Goal: Communication & Community: Participate in discussion

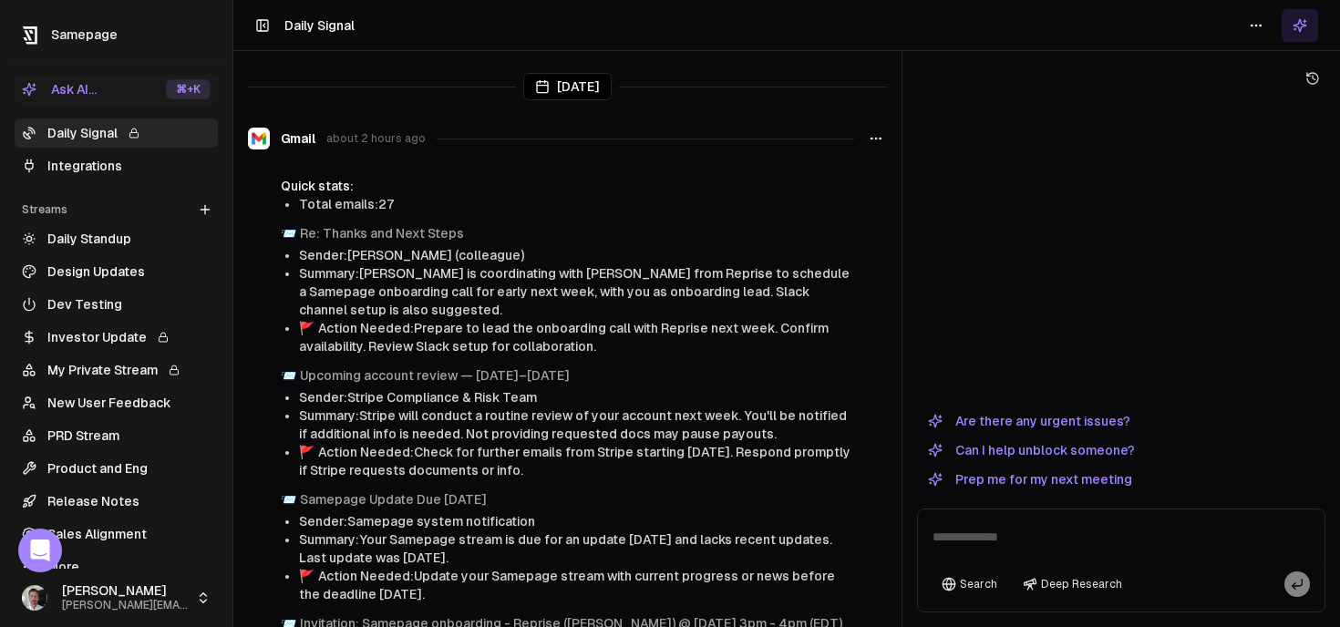
click at [1100, 237] on div at bounding box center [1121, 247] width 408 height 312
click at [1125, 160] on div at bounding box center [1121, 247] width 408 height 312
click at [1293, 28] on icon at bounding box center [1300, 25] width 15 height 15
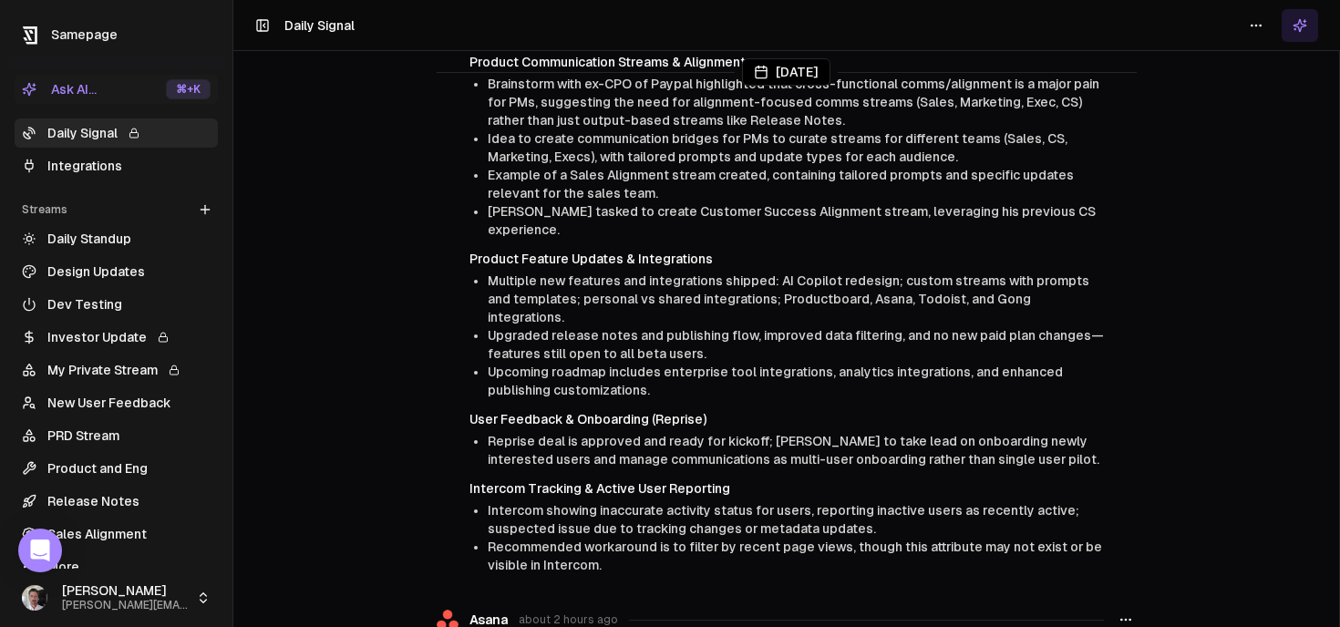
scroll to position [902, 0]
click at [87, 162] on link "Integrations" at bounding box center [116, 165] width 203 height 29
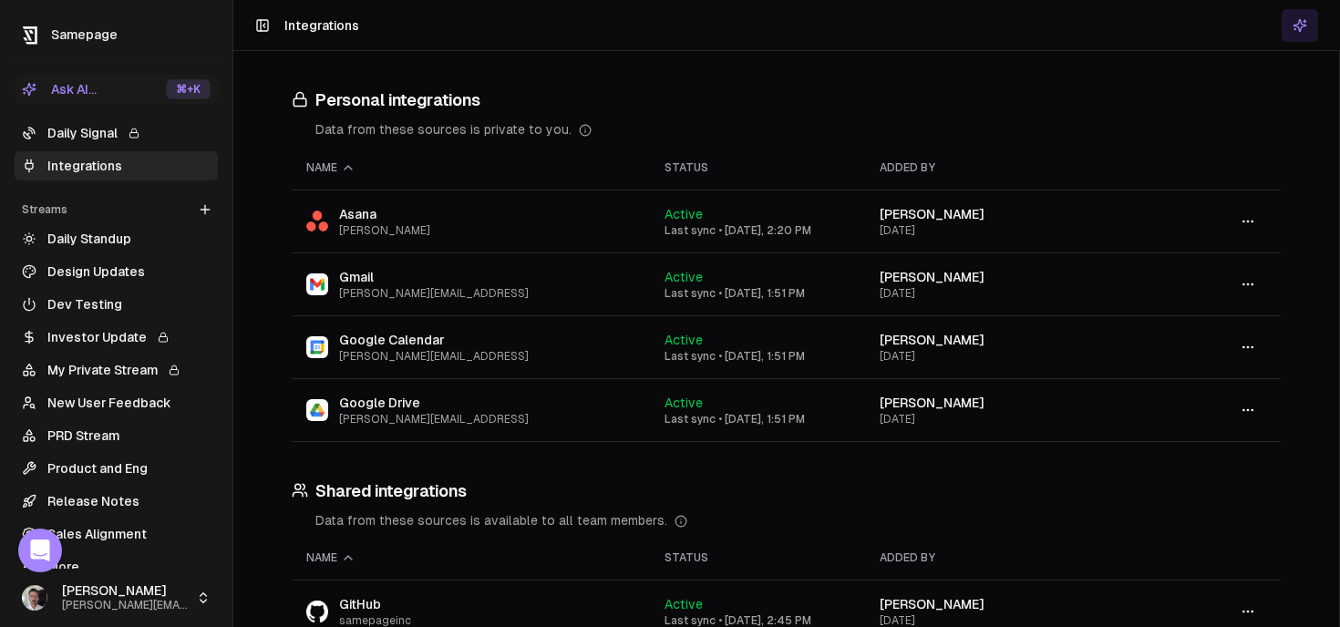
click at [88, 139] on link "Daily Signal" at bounding box center [116, 133] width 203 height 29
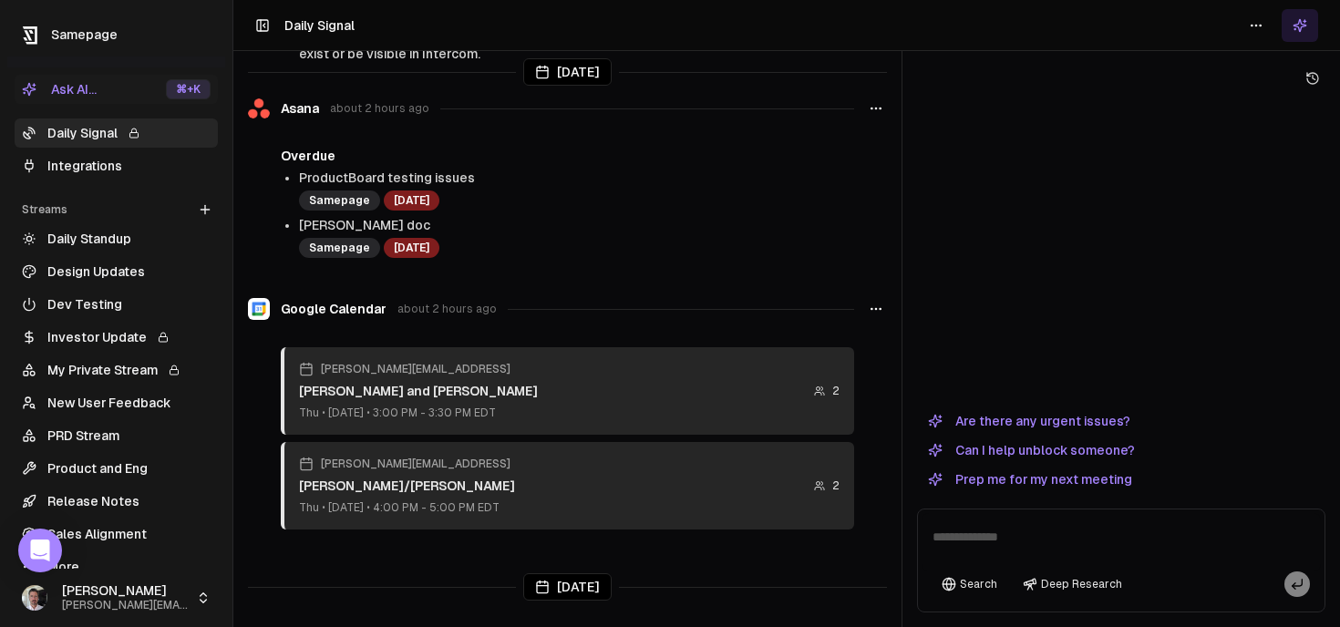
scroll to position [1438, 0]
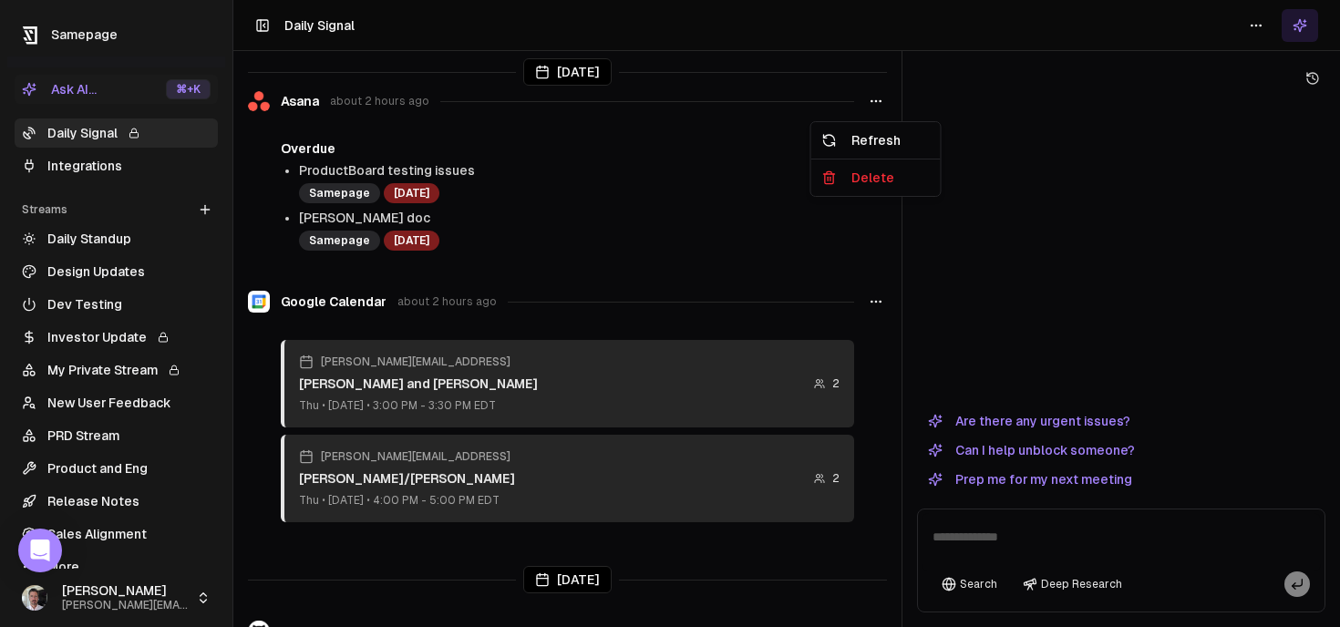
click at [883, 105] on button "button" at bounding box center [876, 101] width 22 height 33
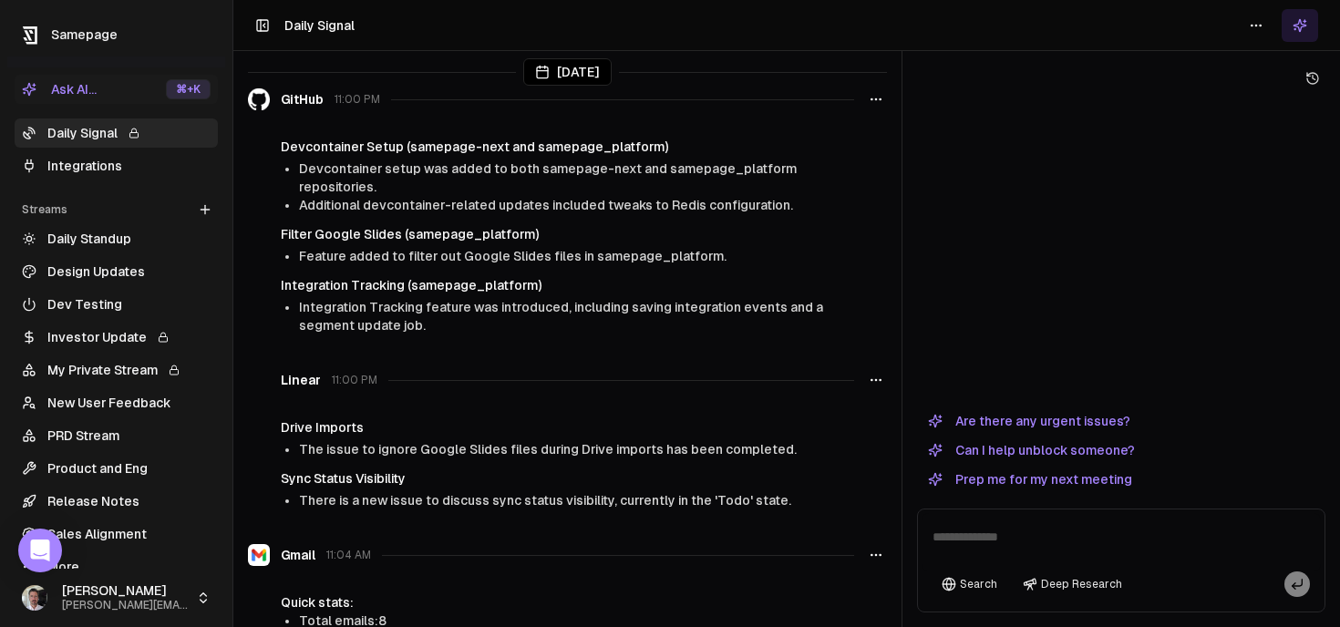
scroll to position [2017, 0]
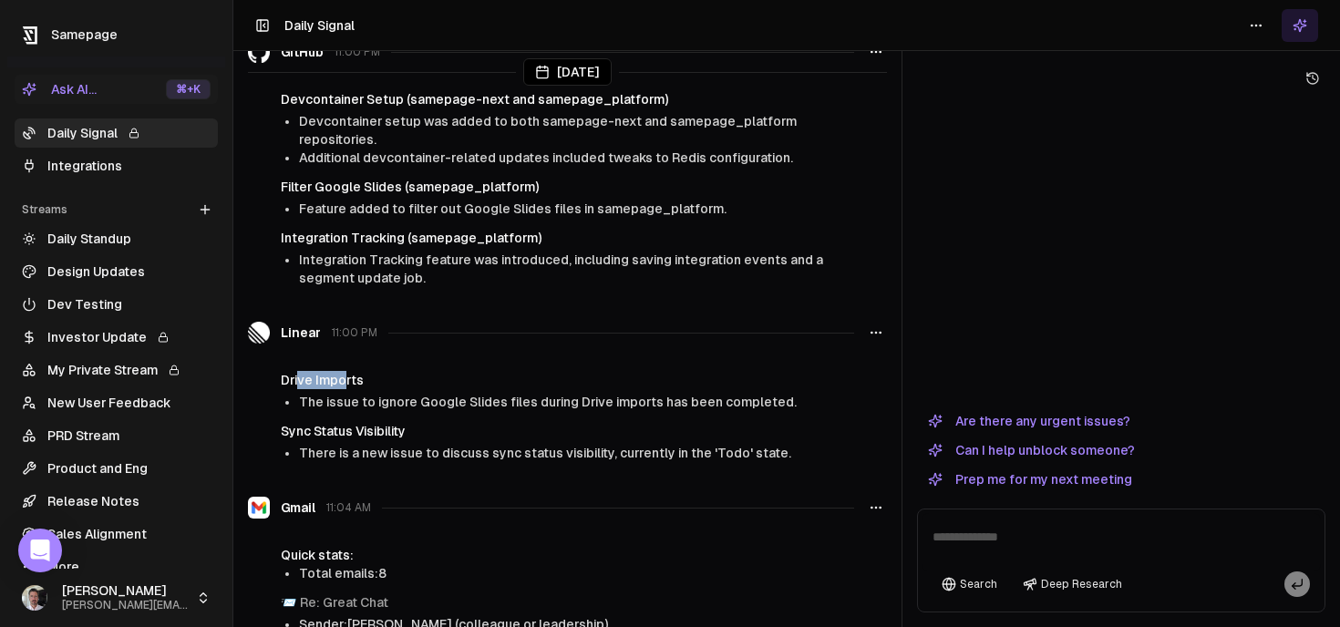
drag, startPoint x: 299, startPoint y: 376, endPoint x: 343, endPoint y: 376, distance: 43.8
click at [343, 376] on h4 "Drive Imports" at bounding box center [567, 380] width 573 height 18
drag, startPoint x: 313, startPoint y: 428, endPoint x: 429, endPoint y: 422, distance: 116.8
click at [429, 422] on h4 "Sync Status Visibility" at bounding box center [567, 431] width 573 height 18
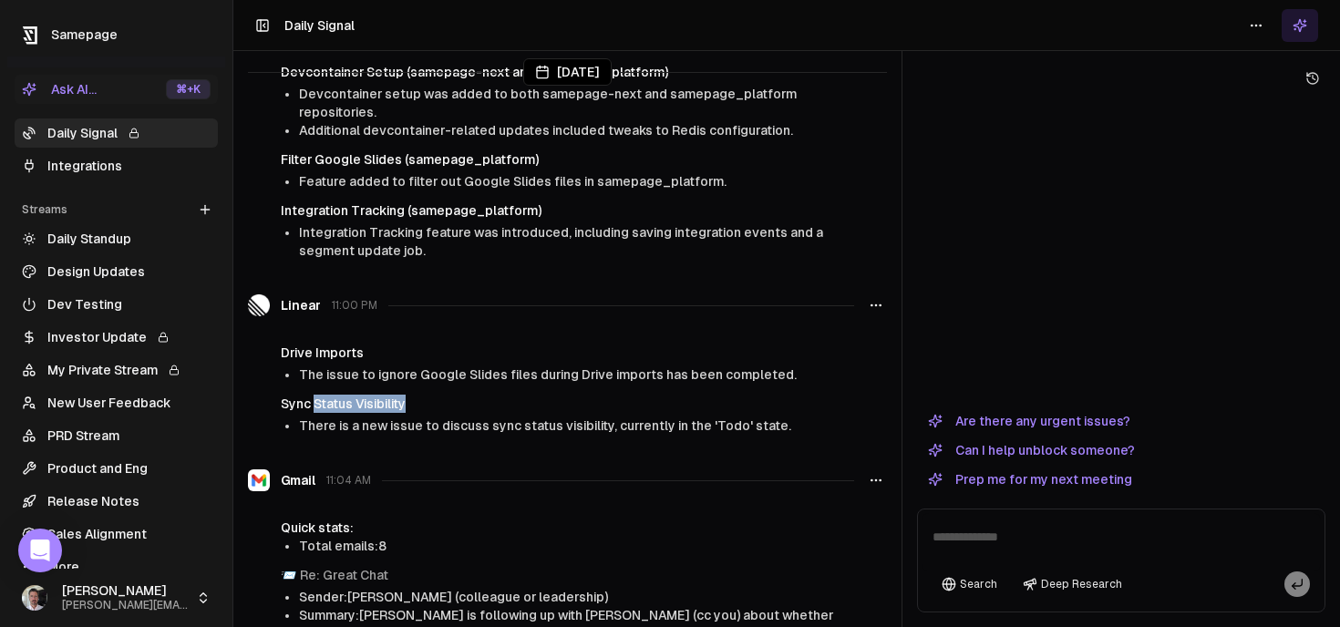
scroll to position [2020, 0]
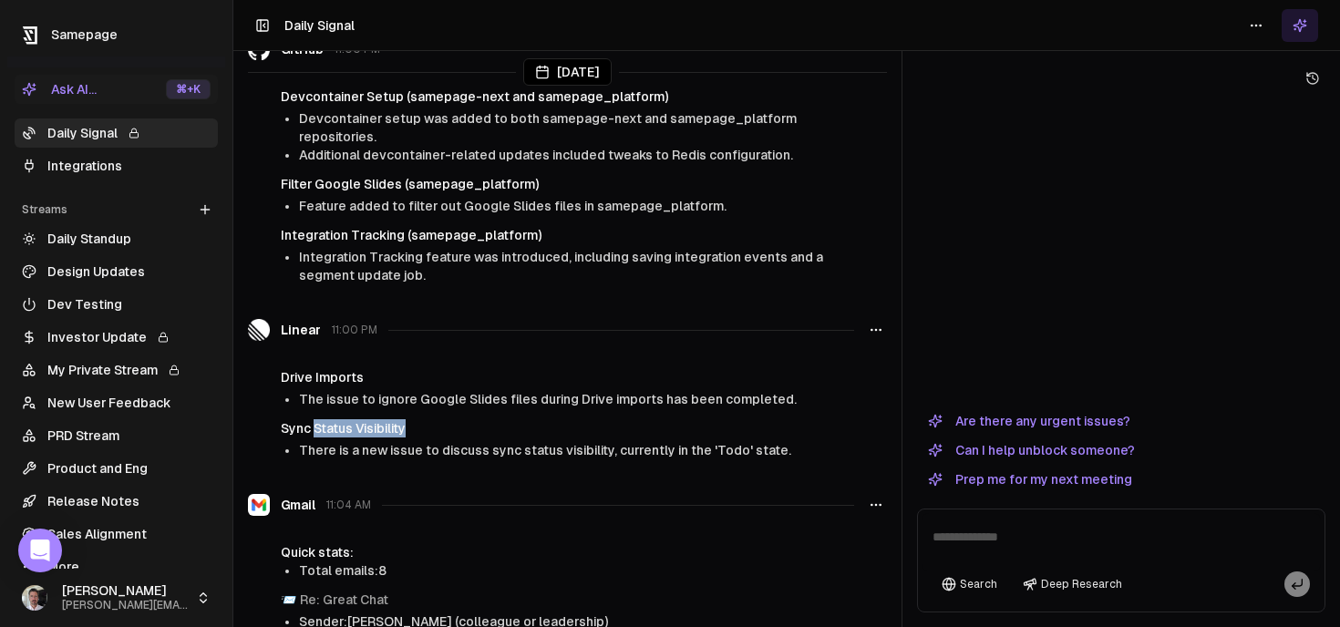
click at [1076, 423] on button "Are there any urgent issues?" at bounding box center [1029, 421] width 224 height 22
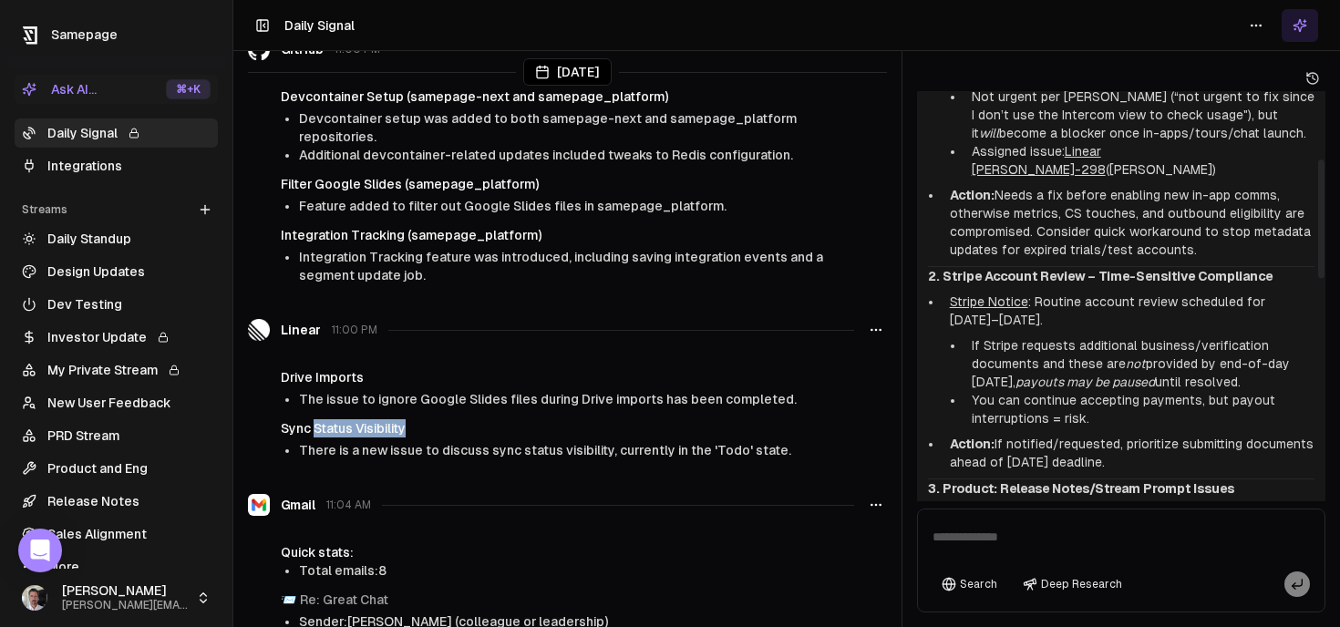
scroll to position [0, 0]
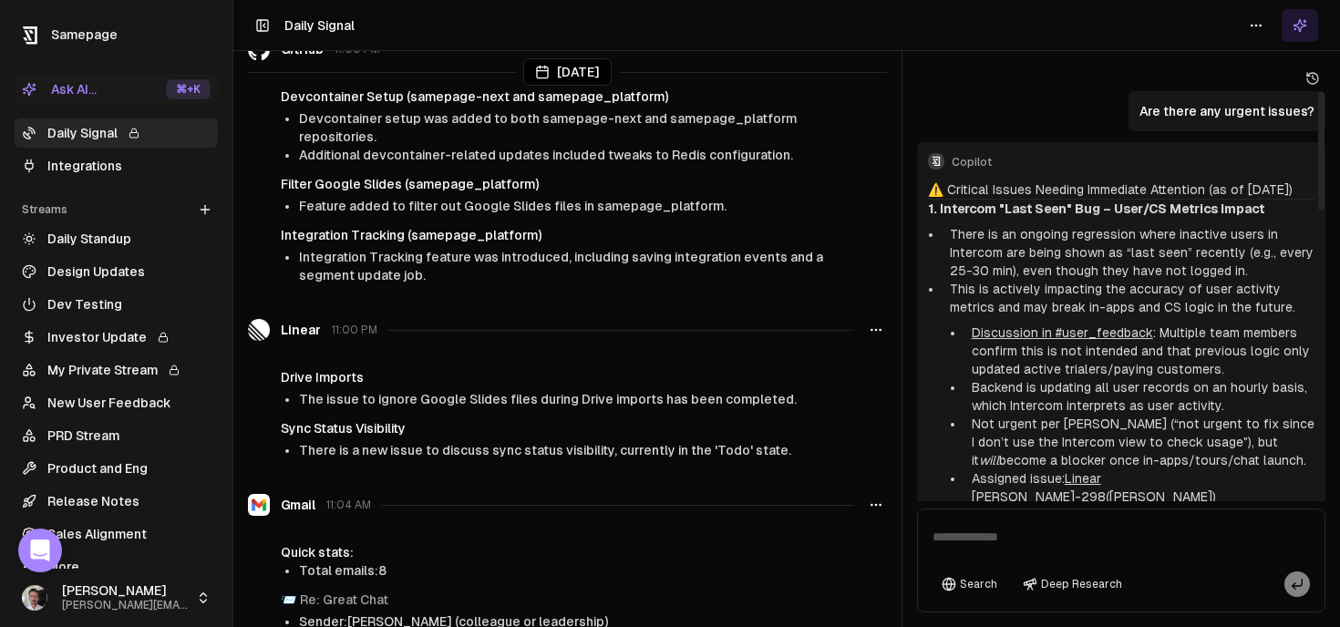
click at [1229, 112] on p "Are there any urgent issues?" at bounding box center [1226, 111] width 175 height 18
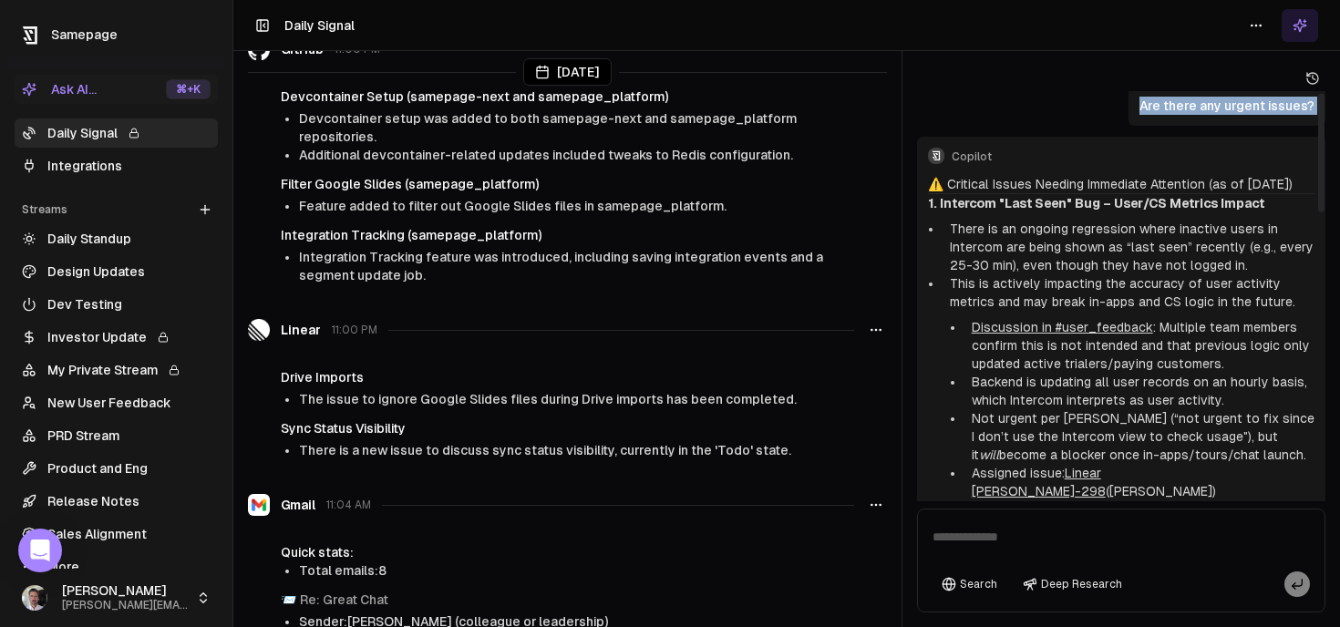
scroll to position [7, 0]
click at [1057, 211] on h2 "1. Intercom "Last Seen" Bug – User/CS Metrics Impact" at bounding box center [1121, 201] width 387 height 18
click at [1056, 209] on strong "1. Intercom "Last Seen" Bug – User/CS Metrics Impact" at bounding box center [1096, 201] width 336 height 15
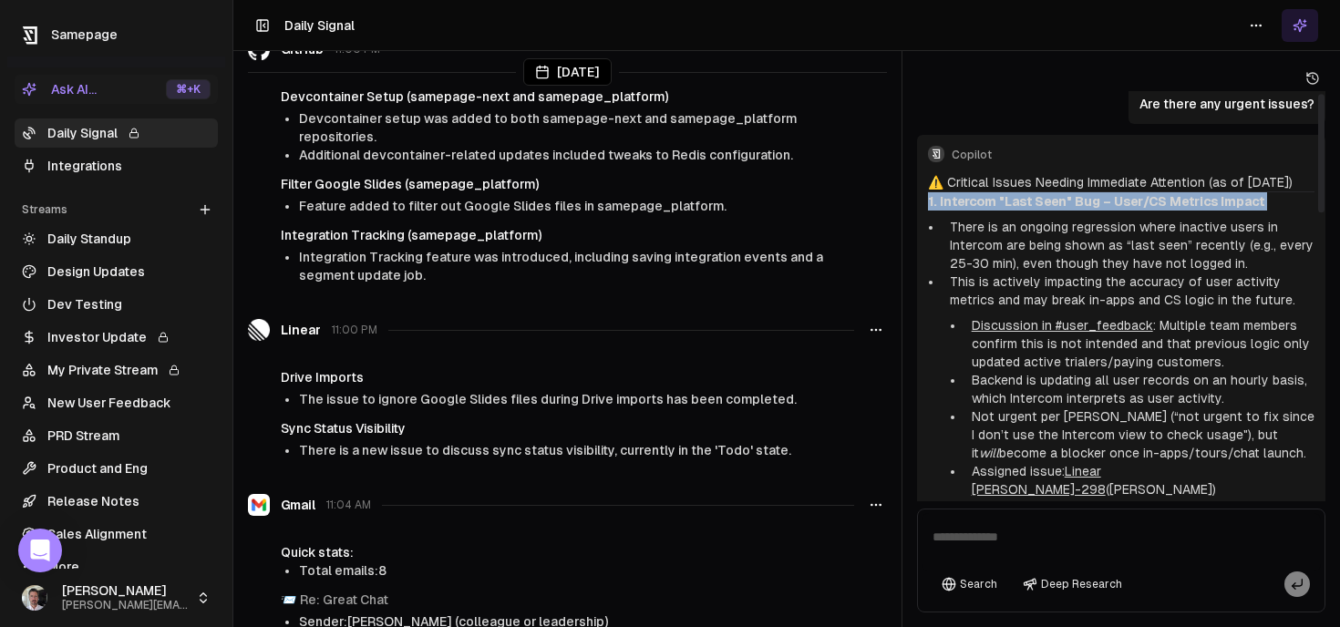
click at [1056, 209] on strong "1. Intercom "Last Seen" Bug – User/CS Metrics Impact" at bounding box center [1096, 201] width 336 height 15
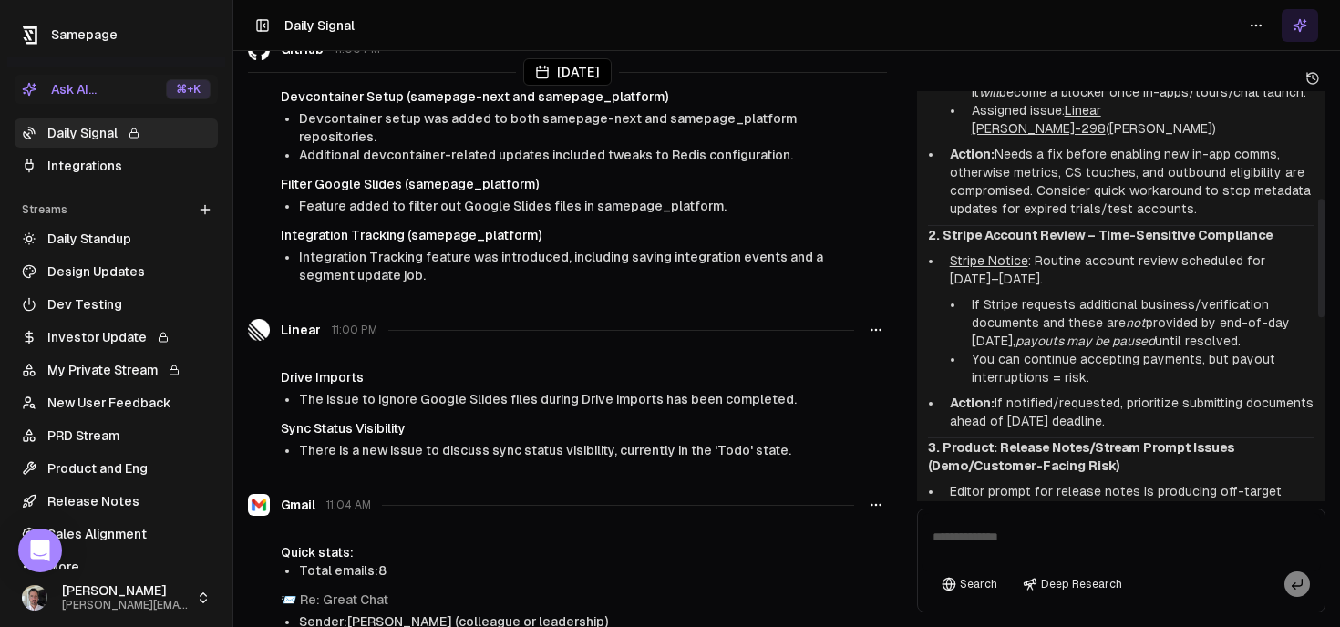
scroll to position [409, 0]
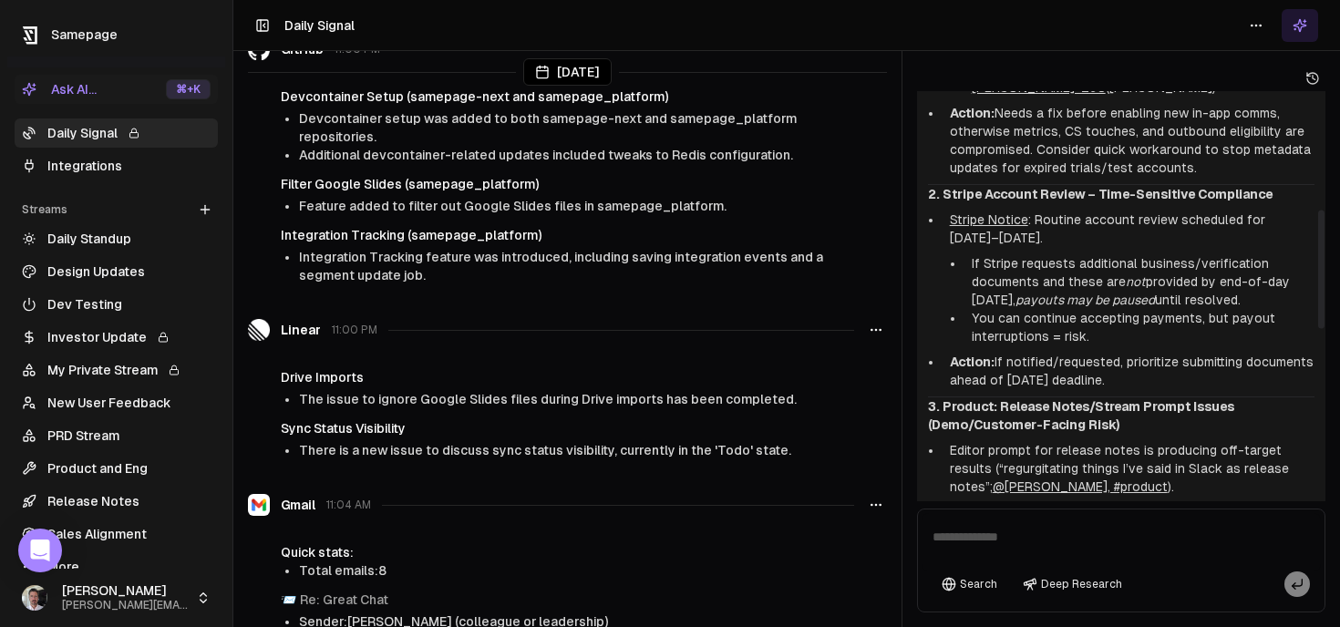
click at [1108, 190] on strong "2. Stripe Account Review – Time-Sensitive Compliance" at bounding box center [1100, 194] width 345 height 15
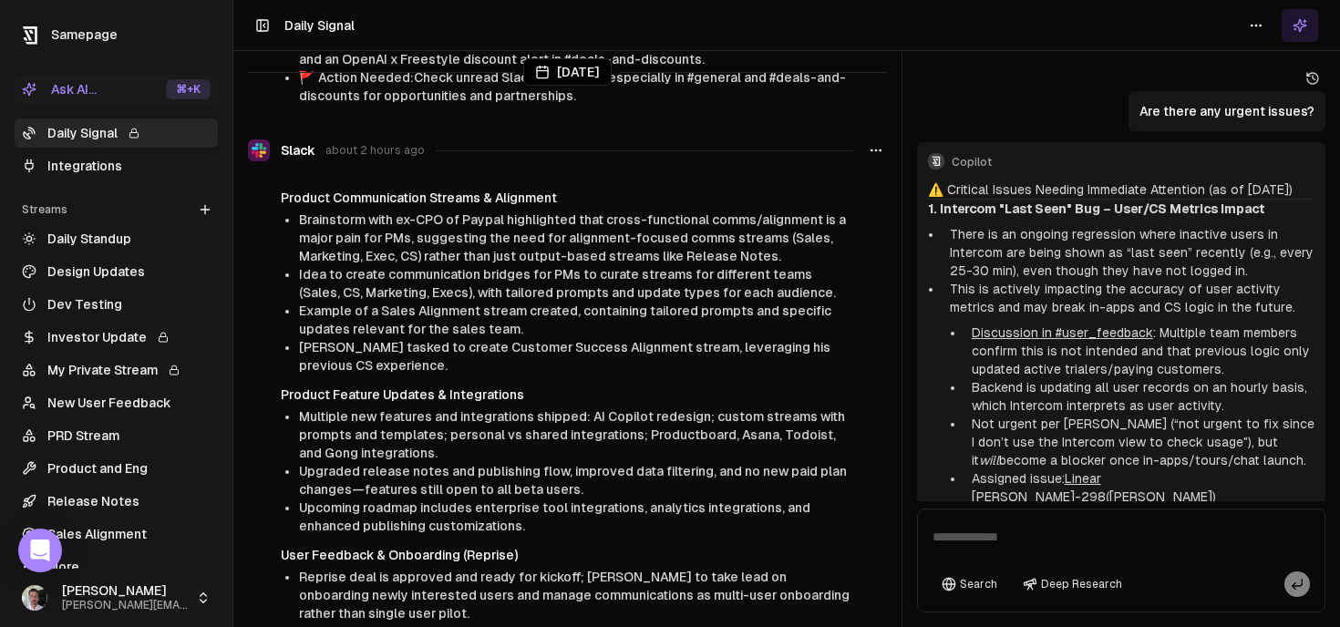
scroll to position [20, 0]
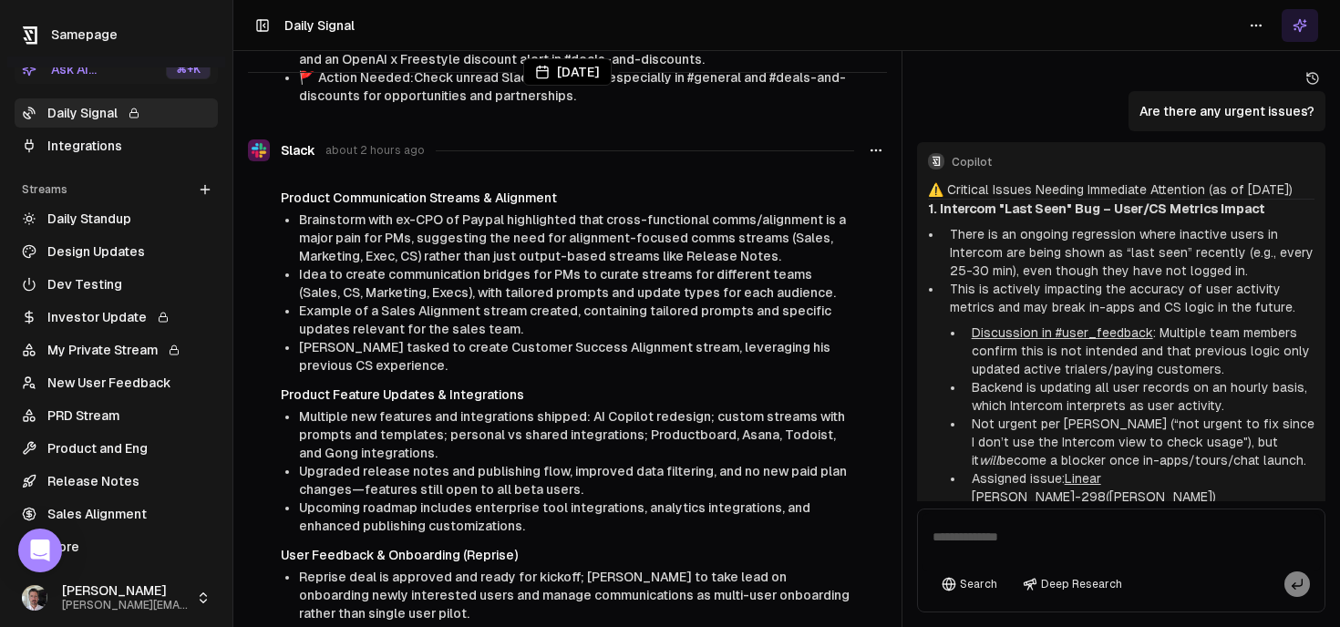
click at [119, 383] on link "New User Feedback" at bounding box center [116, 382] width 203 height 29
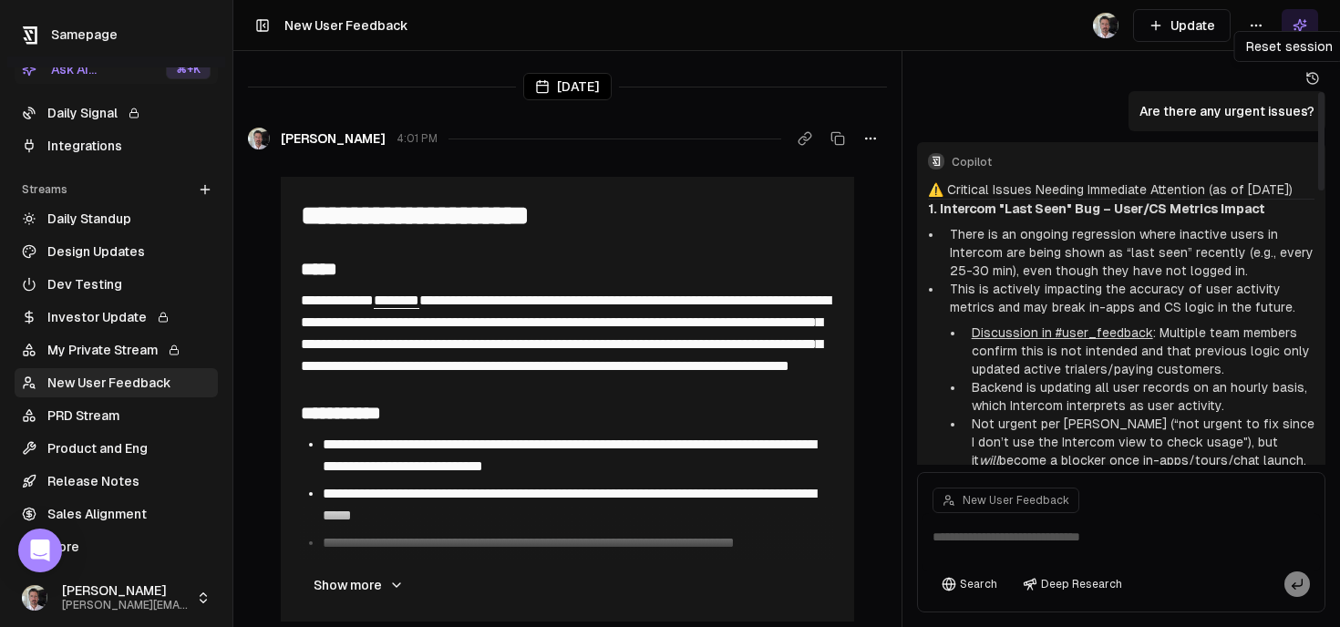
click at [1313, 76] on icon at bounding box center [1314, 78] width 3 height 5
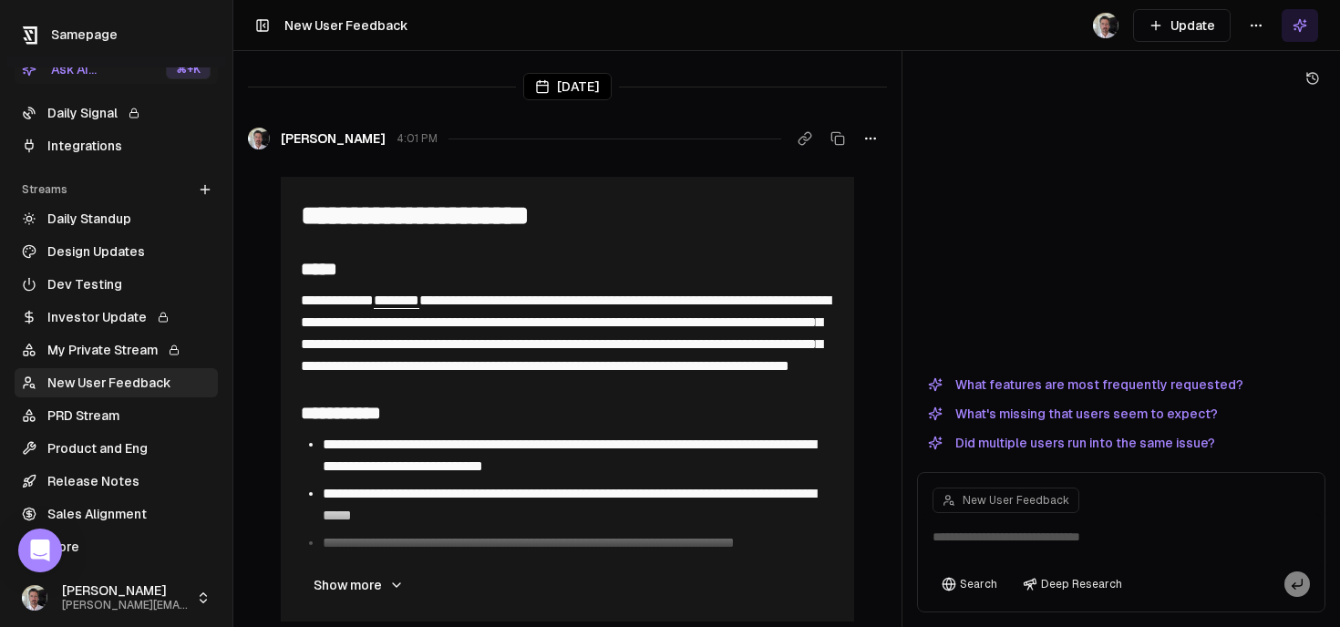
click at [1187, 26] on button "Update" at bounding box center [1182, 25] width 98 height 33
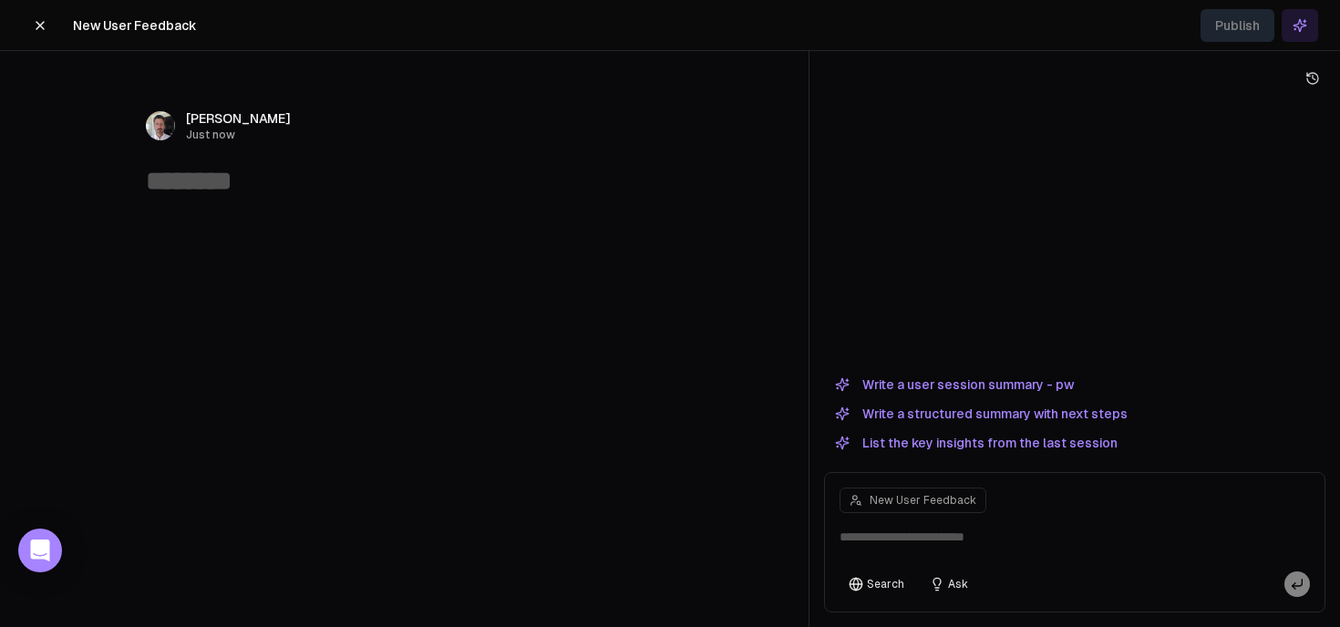
click at [979, 387] on button "Write a user session summary - pw" at bounding box center [954, 385] width 261 height 22
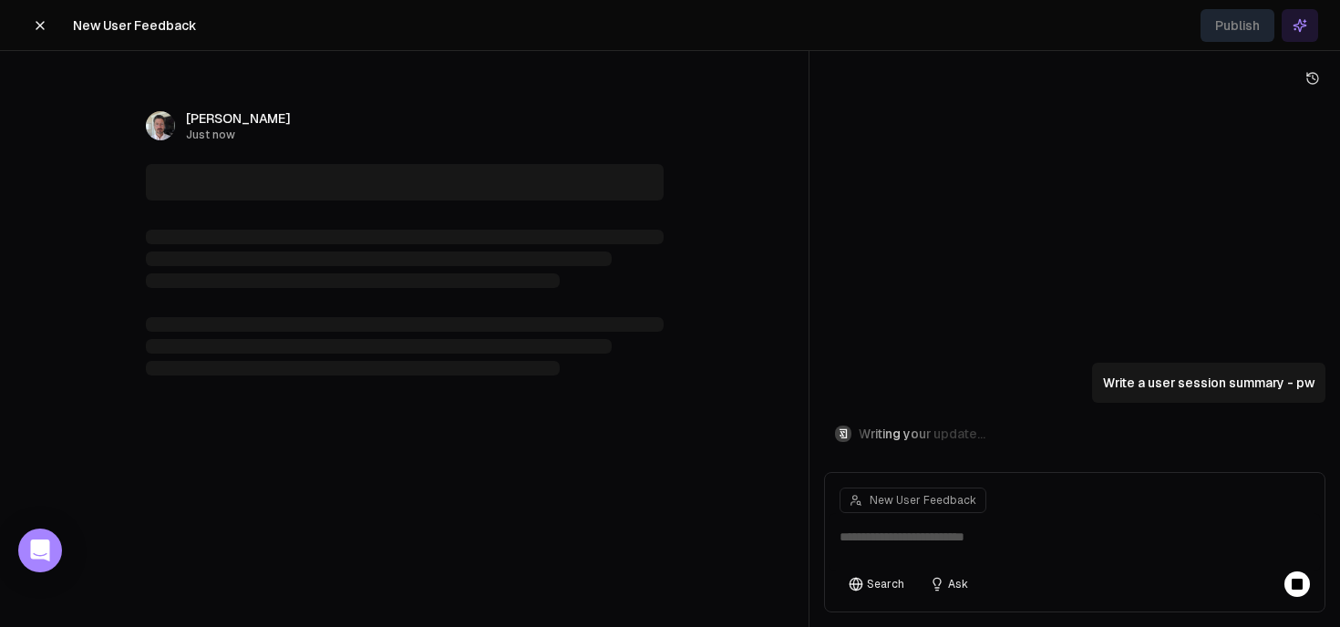
type textarea "**********"
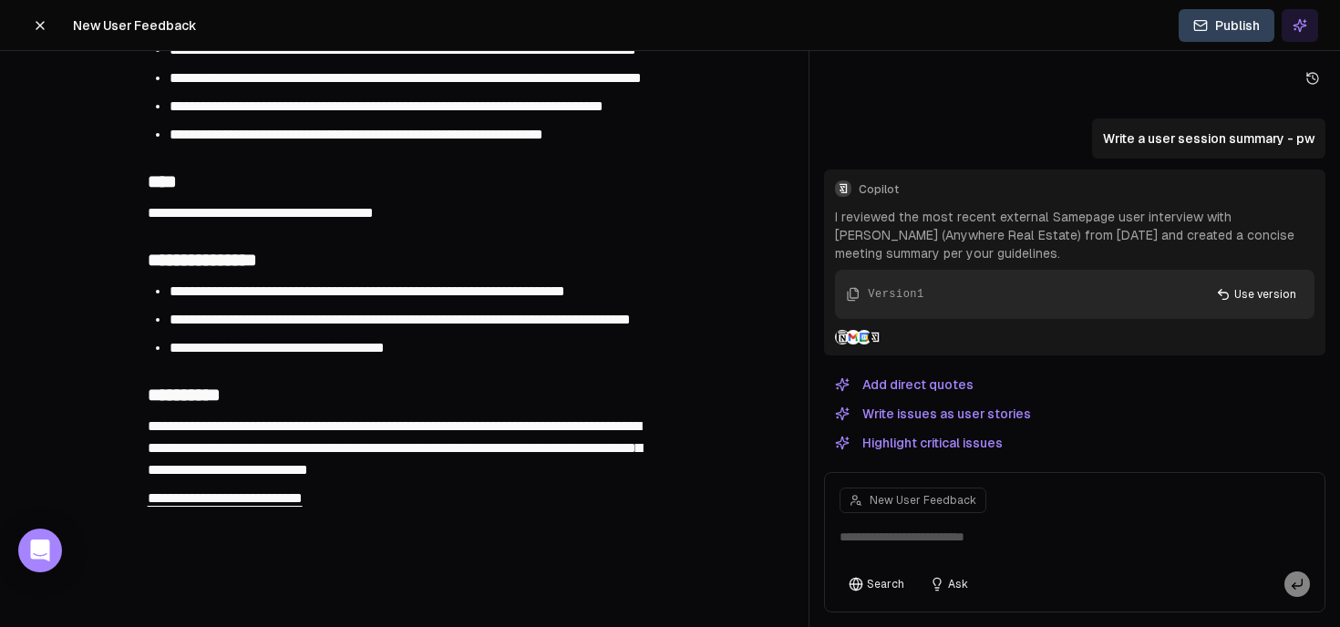
scroll to position [755, 0]
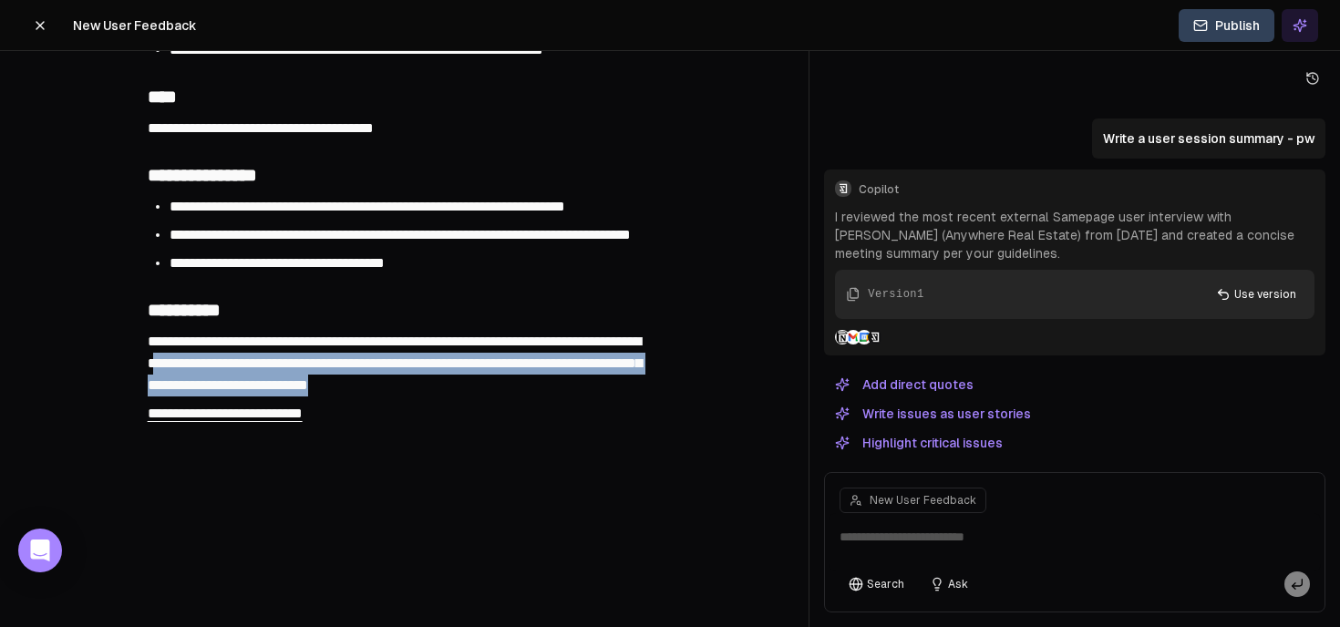
drag, startPoint x: 553, startPoint y: 491, endPoint x: 237, endPoint y: 466, distance: 317.3
click at [237, 399] on div "**********" at bounding box center [405, 363] width 518 height 71
click at [586, 399] on div "**********" at bounding box center [405, 363] width 518 height 71
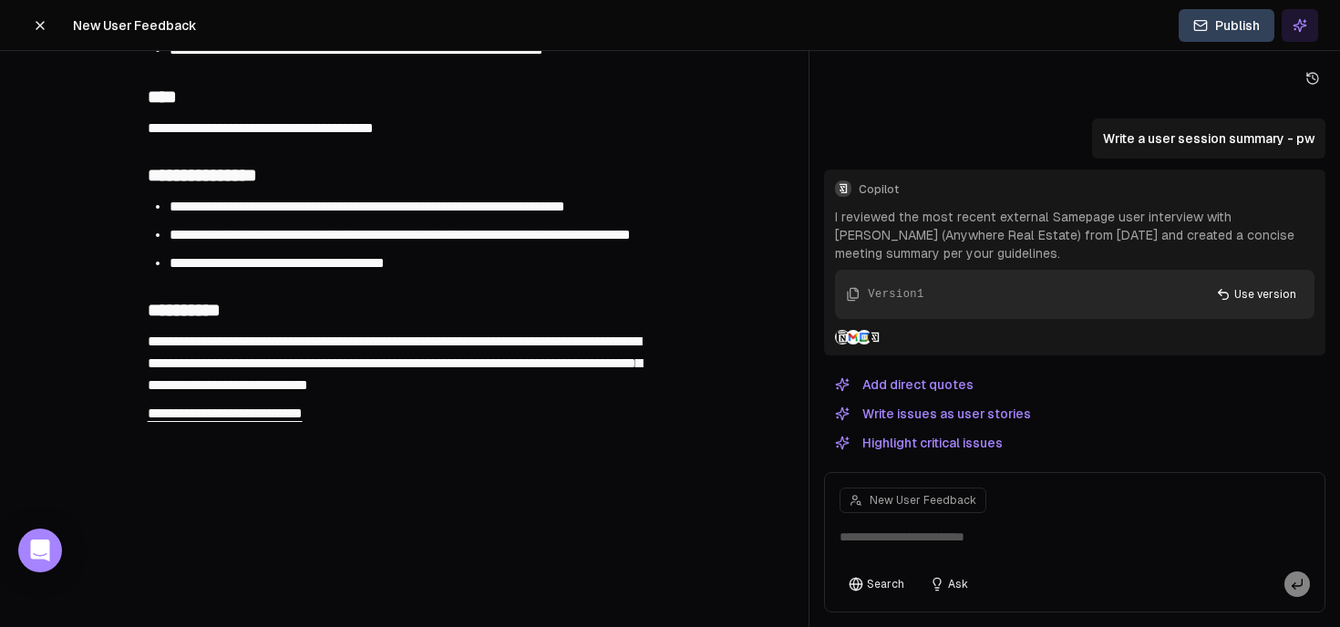
click at [458, 392] on span "**********" at bounding box center [395, 363] width 494 height 57
click at [568, 399] on div "**********" at bounding box center [405, 363] width 518 height 71
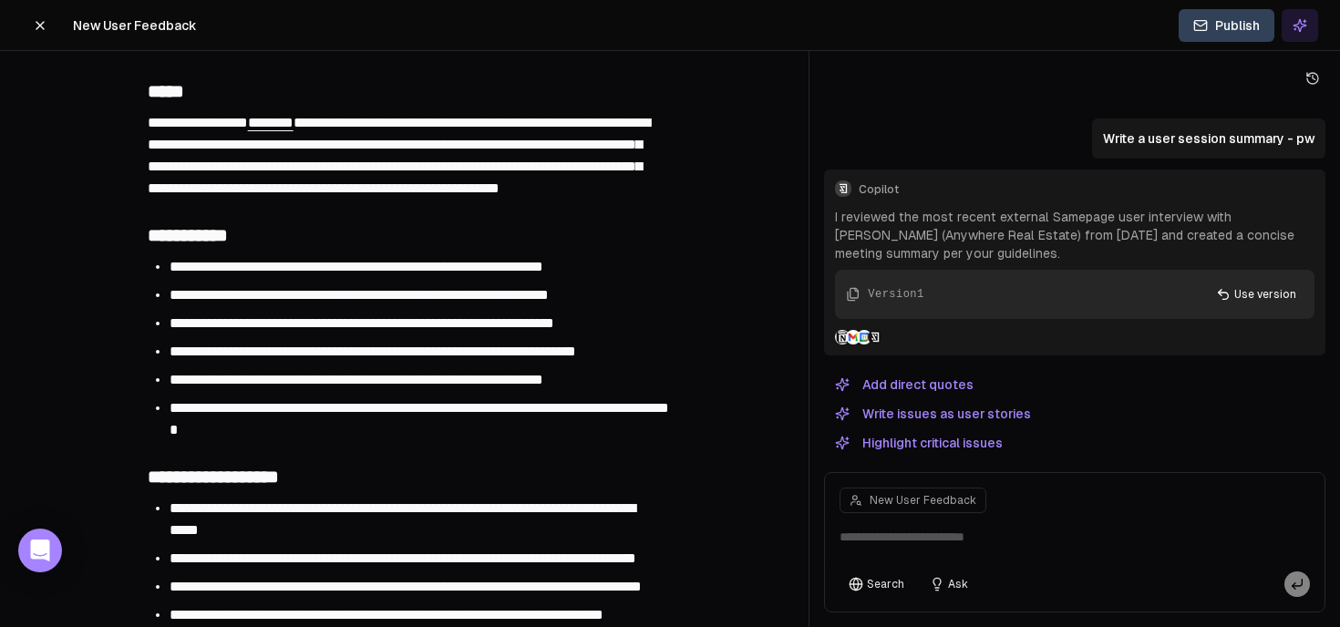
scroll to position [160, 0]
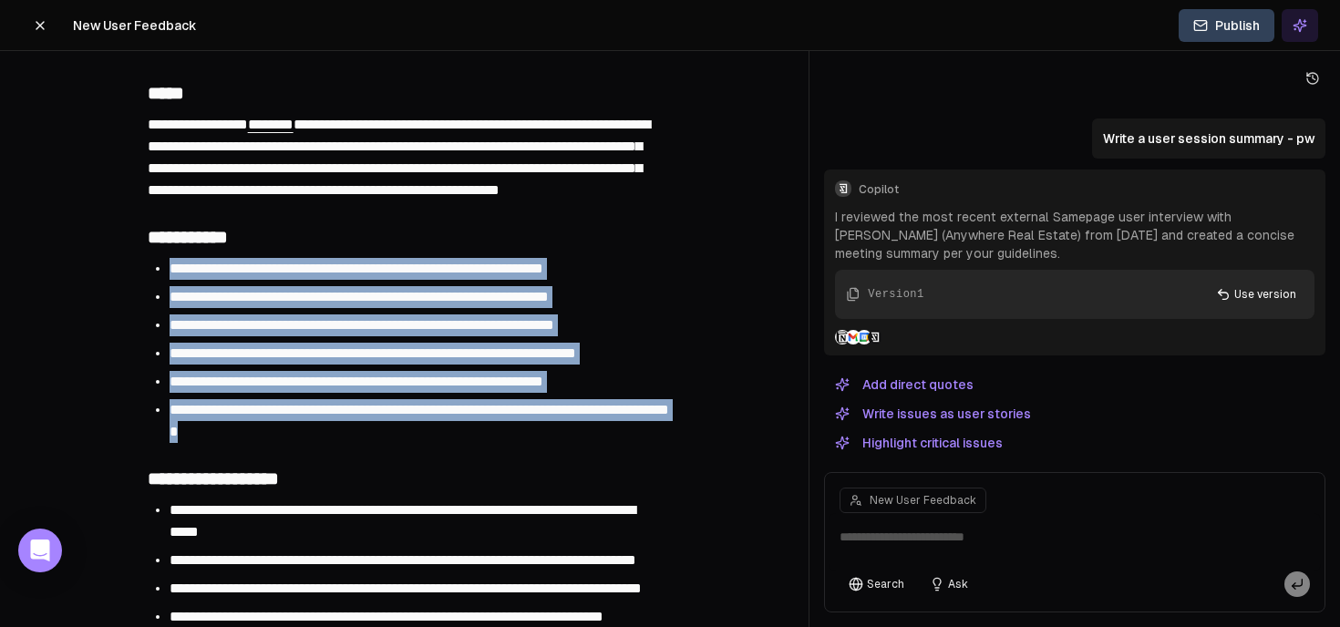
drag, startPoint x: 511, startPoint y: 255, endPoint x: 604, endPoint y: 446, distance: 212.0
click at [495, 392] on li "**********" at bounding box center [416, 382] width 492 height 22
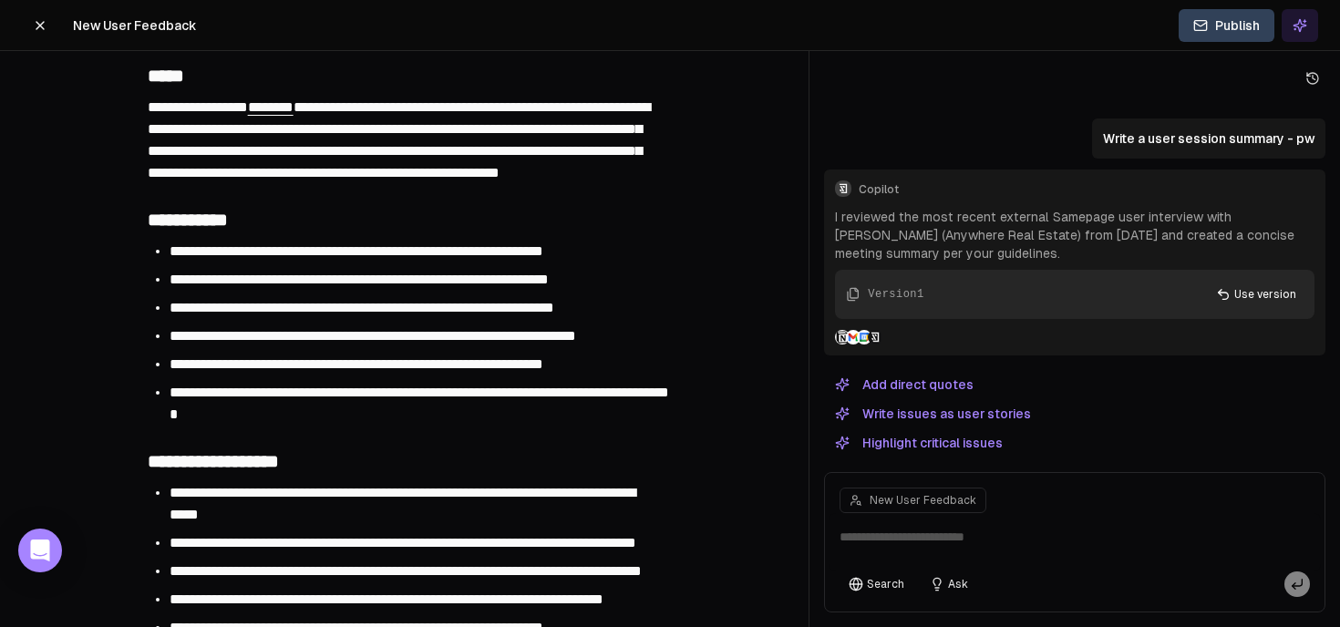
scroll to position [0, 0]
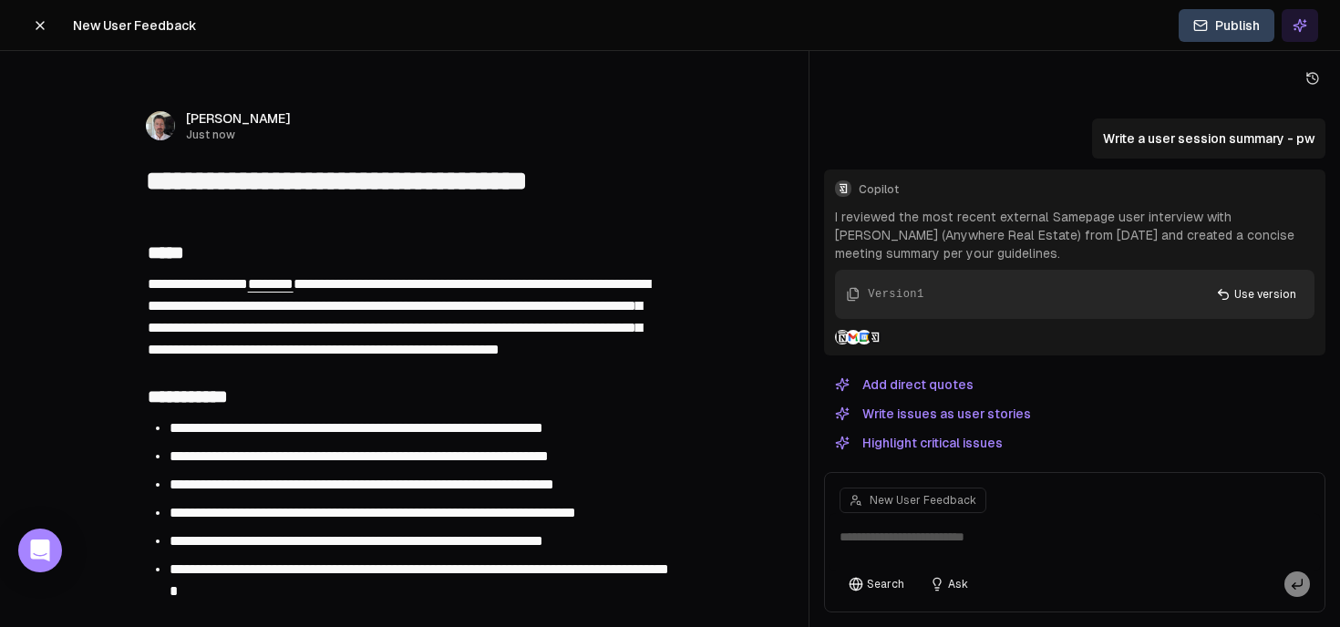
click at [605, 362] on div "**********" at bounding box center [405, 317] width 518 height 93
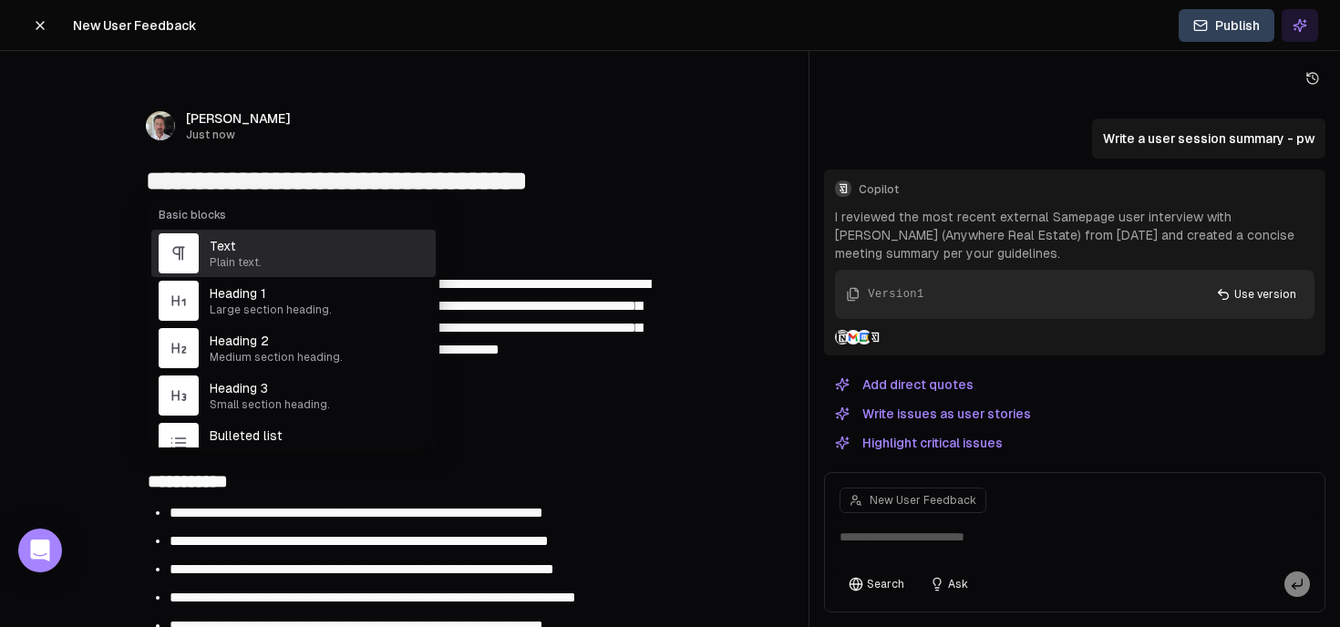
type input "*"
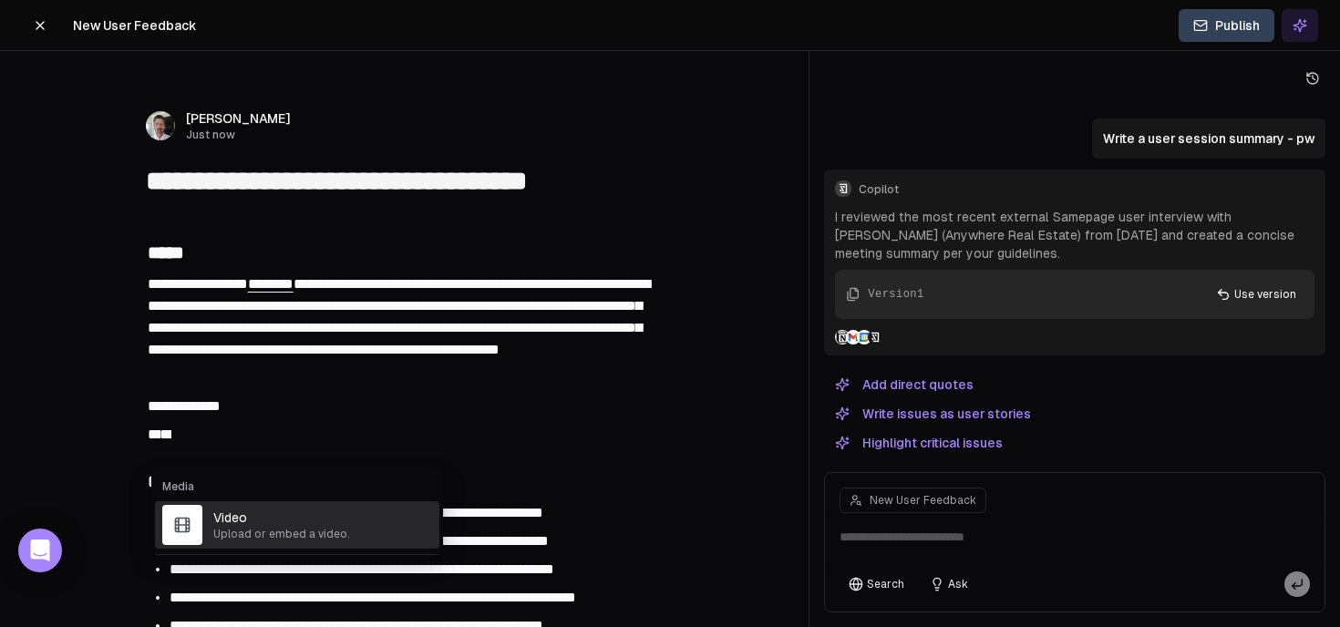
type input "*****"
click at [246, 516] on span "Video" at bounding box center [322, 518] width 219 height 18
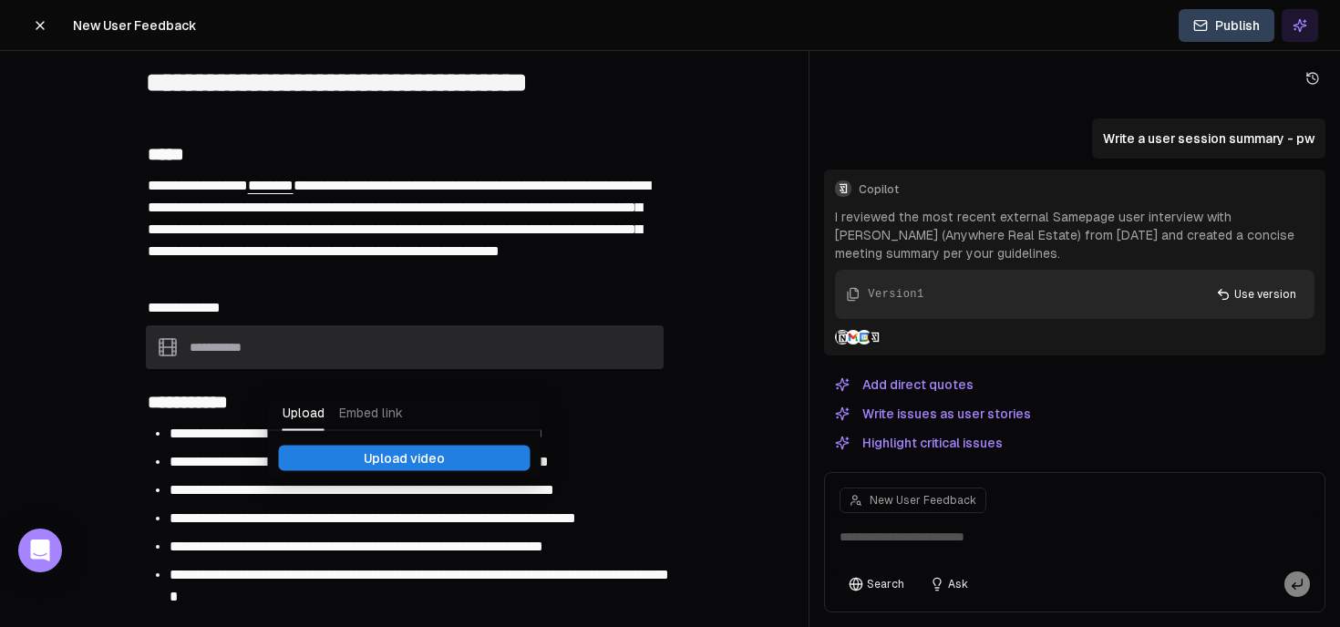
scroll to position [251, 0]
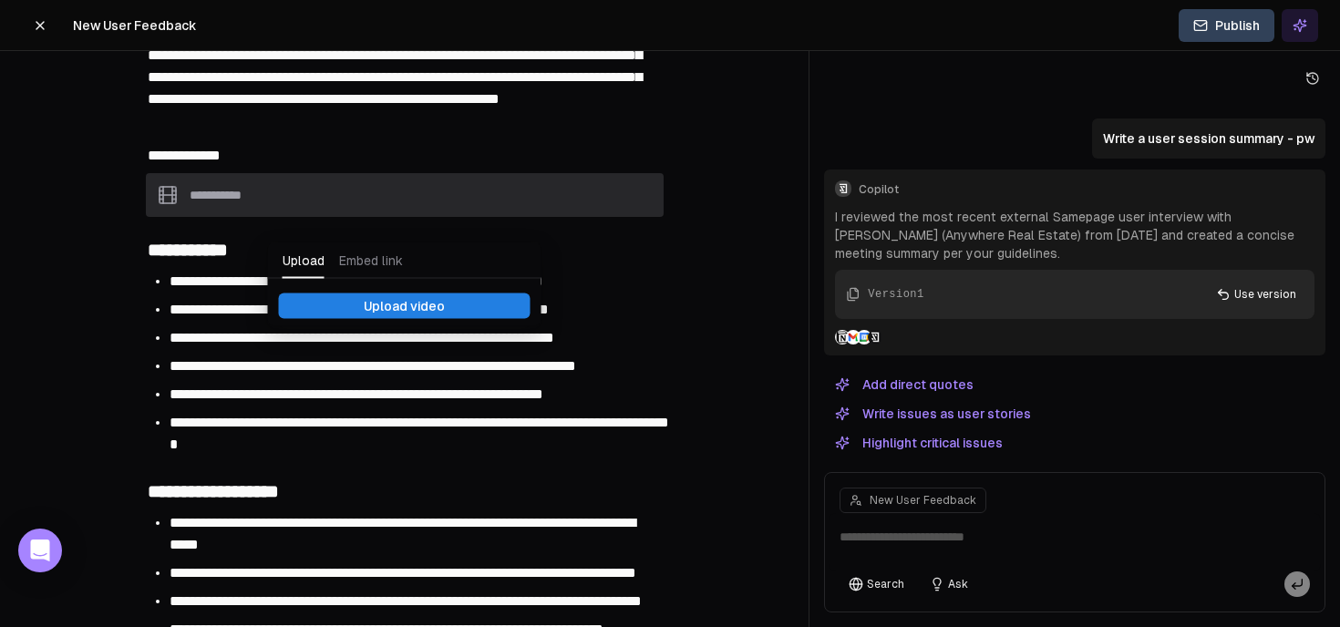
click at [1239, 15] on button "Publish" at bounding box center [1227, 25] width 96 height 33
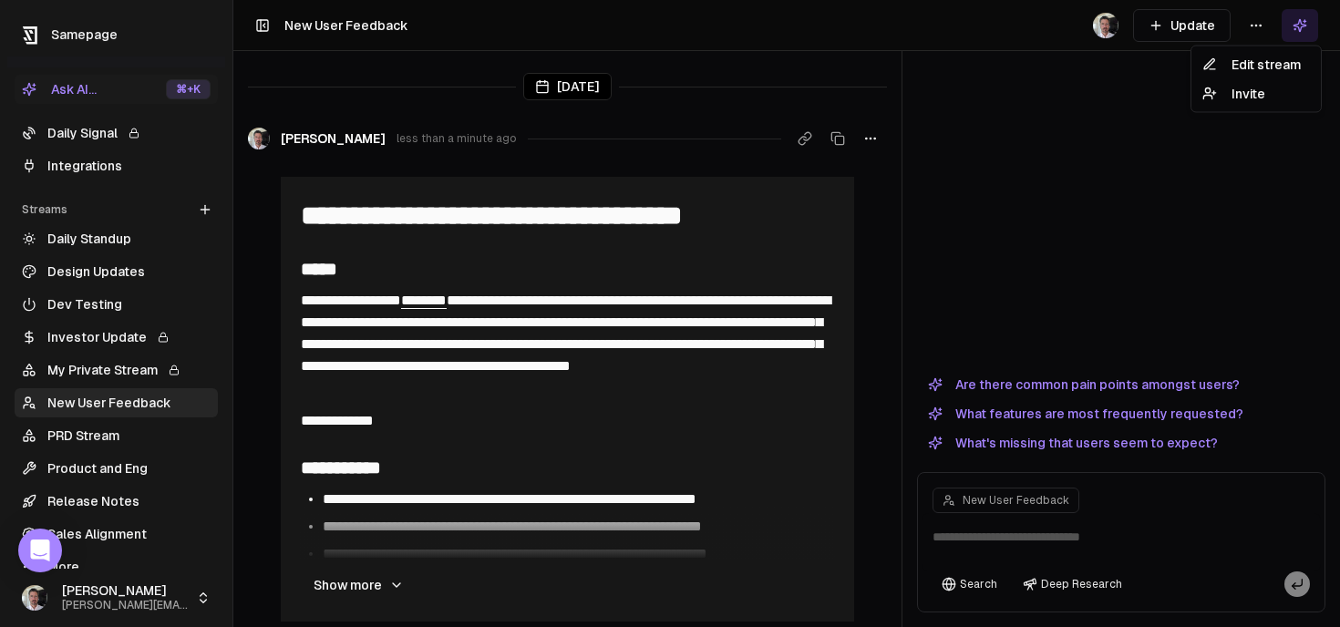
click at [1262, 24] on html "**********" at bounding box center [670, 313] width 1340 height 627
click at [1255, 64] on div "Edit stream" at bounding box center [1256, 64] width 122 height 29
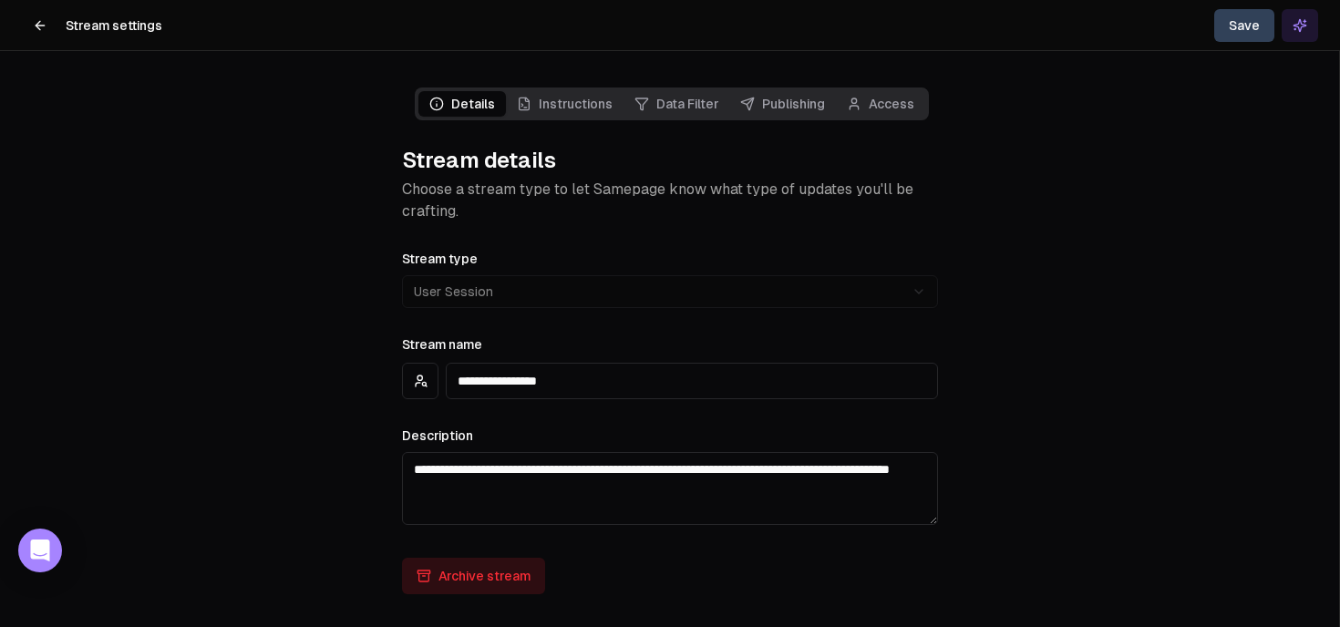
click at [789, 103] on link "Publishing" at bounding box center [782, 104] width 107 height 26
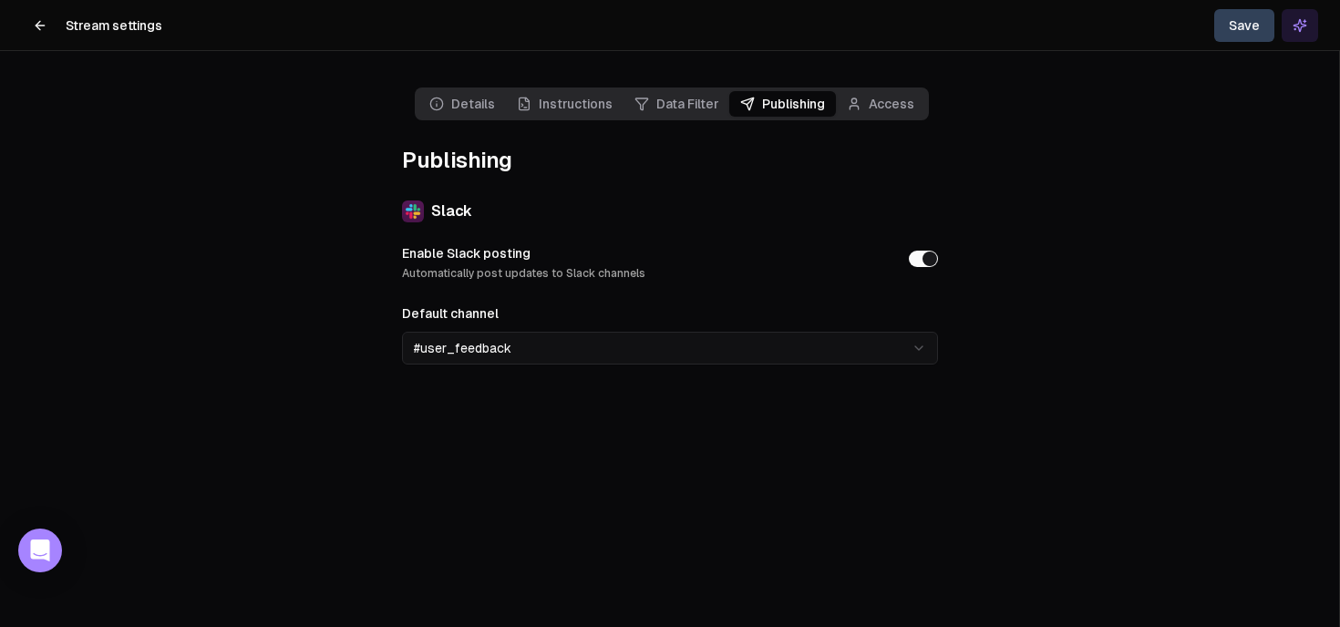
click at [38, 27] on icon at bounding box center [38, 25] width 5 height 8
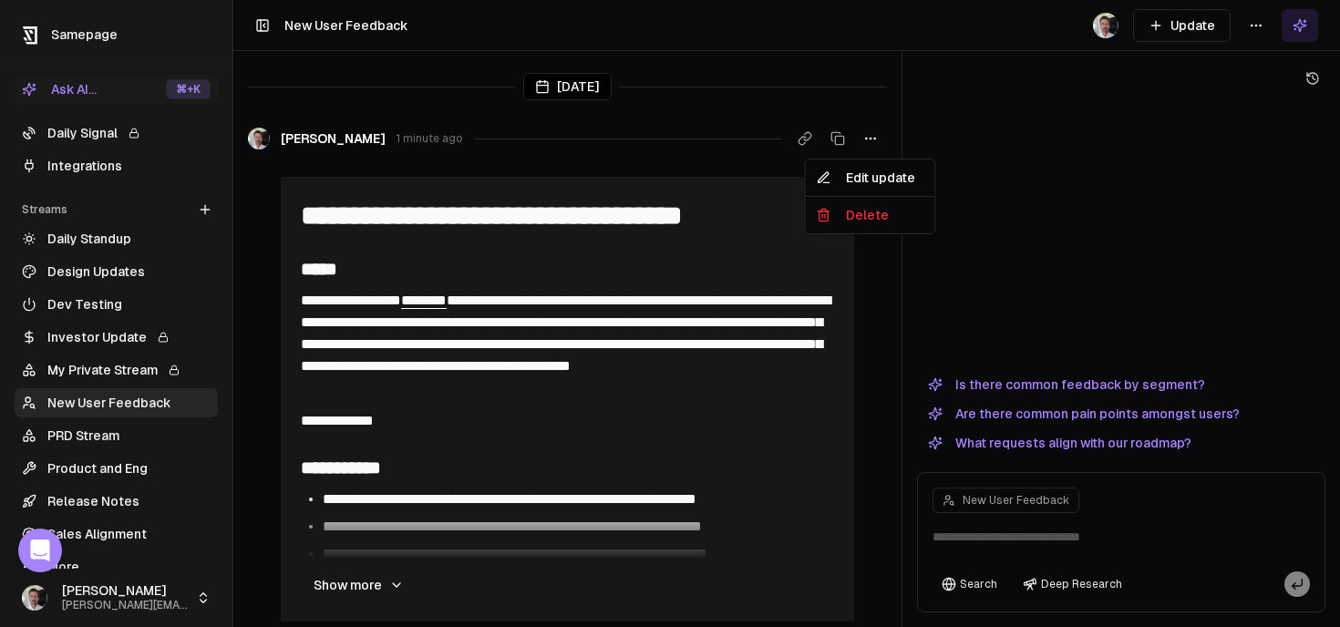
click at [871, 139] on icon "button" at bounding box center [870, 138] width 15 height 15
click at [875, 222] on div "Delete" at bounding box center [870, 215] width 122 height 29
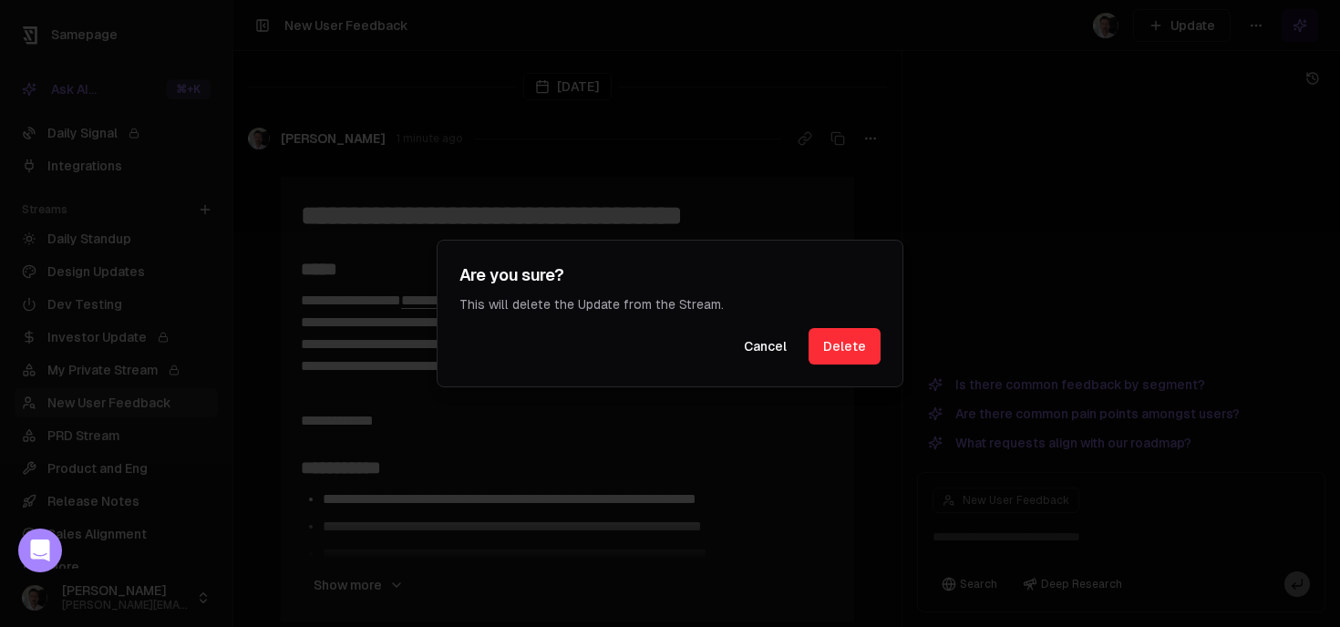
click at [840, 344] on button "Delete" at bounding box center [845, 346] width 72 height 36
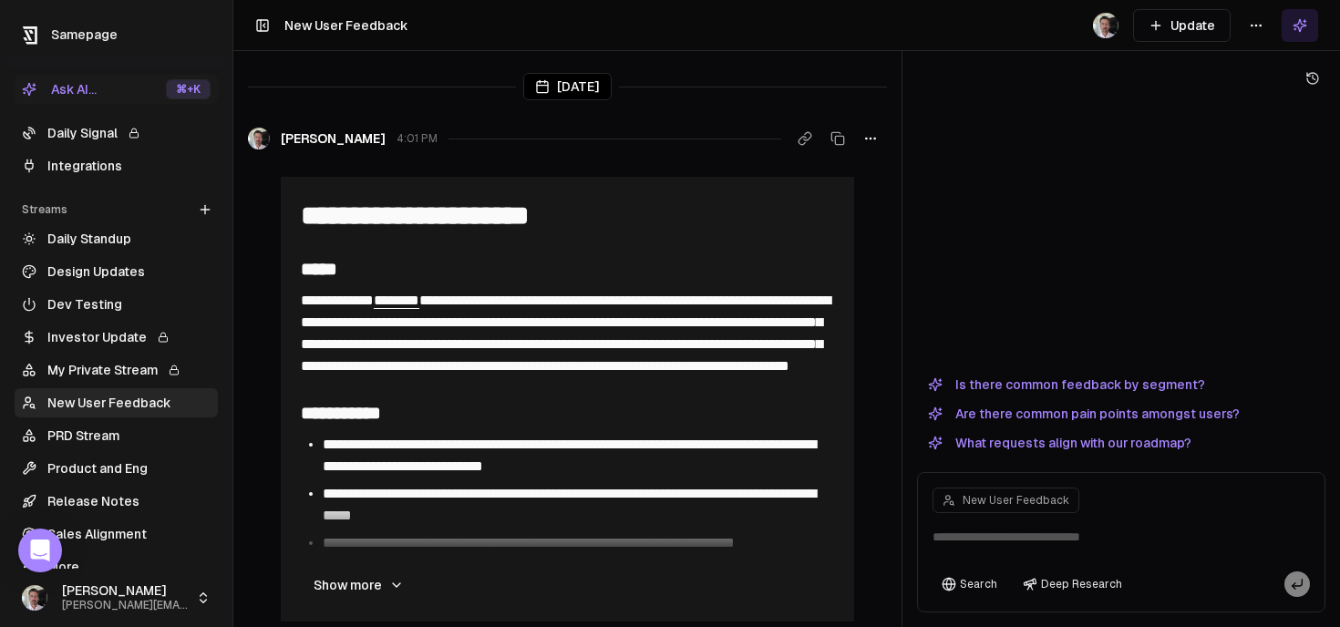
click at [97, 139] on link "Daily Signal" at bounding box center [116, 133] width 203 height 29
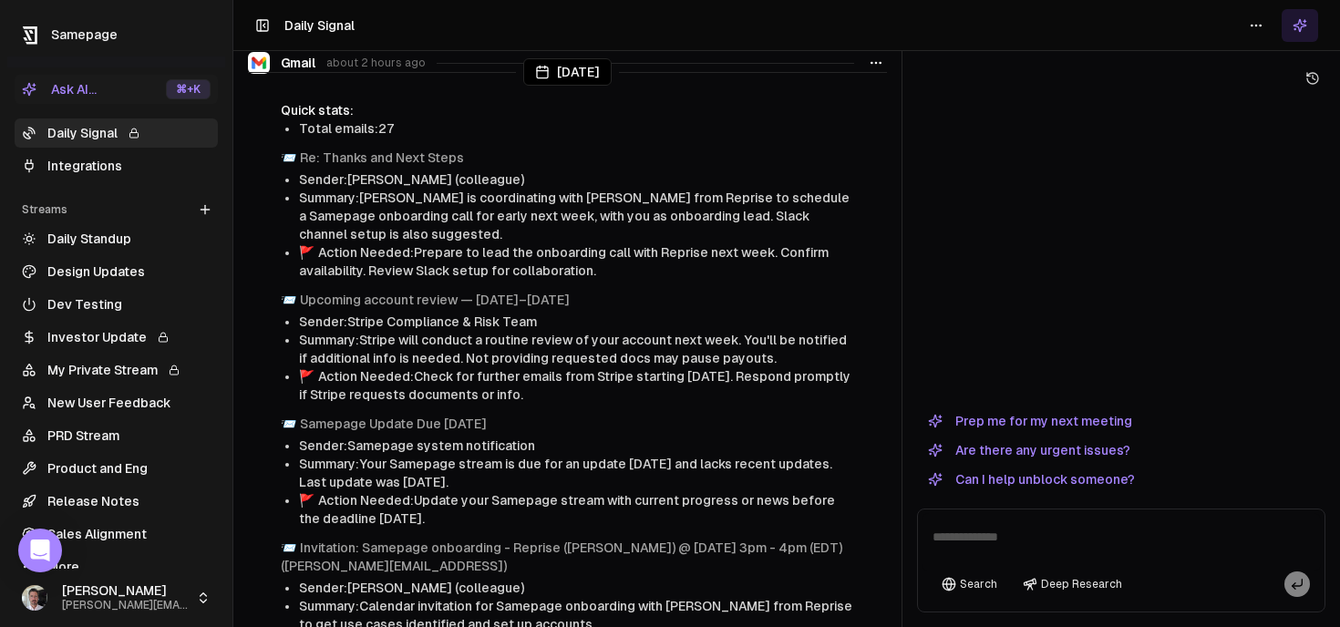
scroll to position [74, 0]
click at [667, 290] on div "Quick stats: Total emails: 27 📨 Re: Thanks and Next Steps Sender: Sahil Jain (c…" at bounding box center [567, 449] width 639 height 693
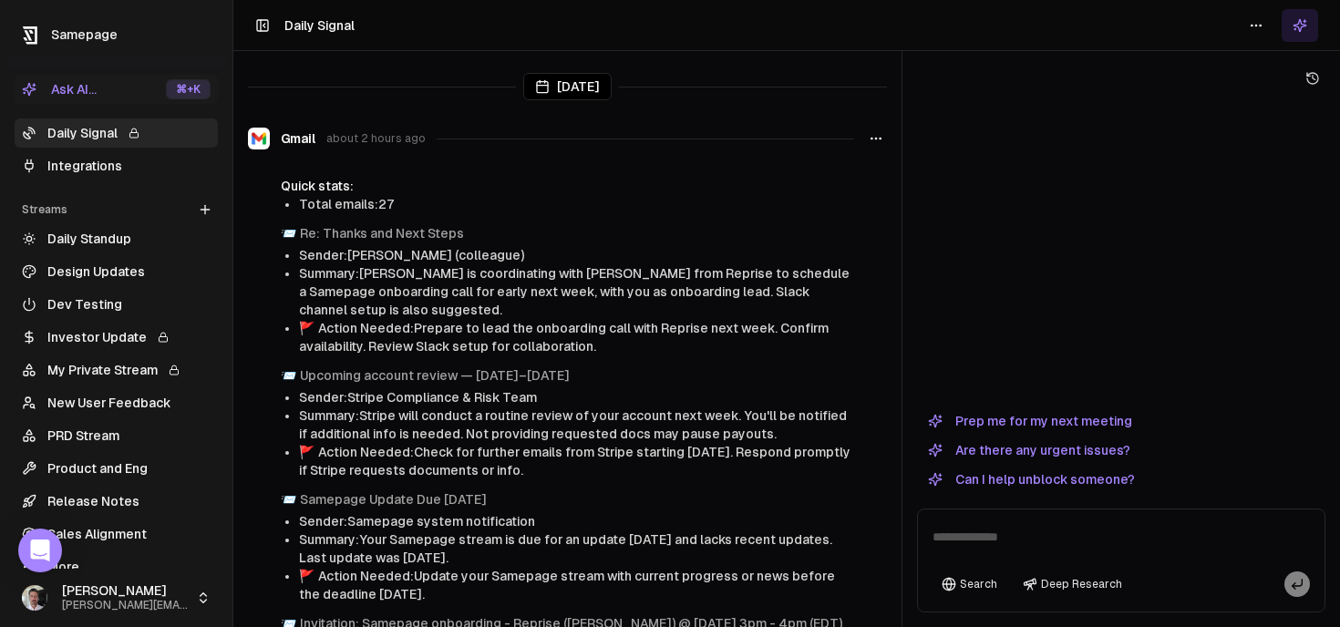
click at [124, 373] on link "My Private Stream" at bounding box center [116, 370] width 203 height 29
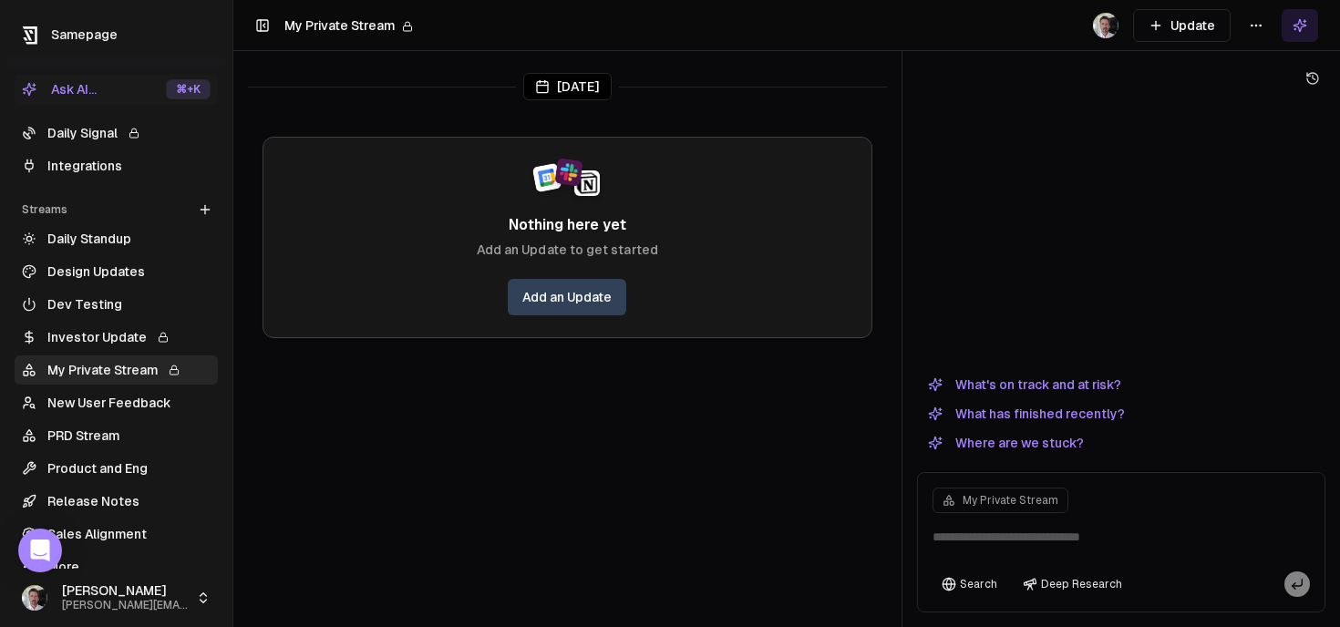
click at [580, 291] on link "Add an Update" at bounding box center [567, 297] width 119 height 36
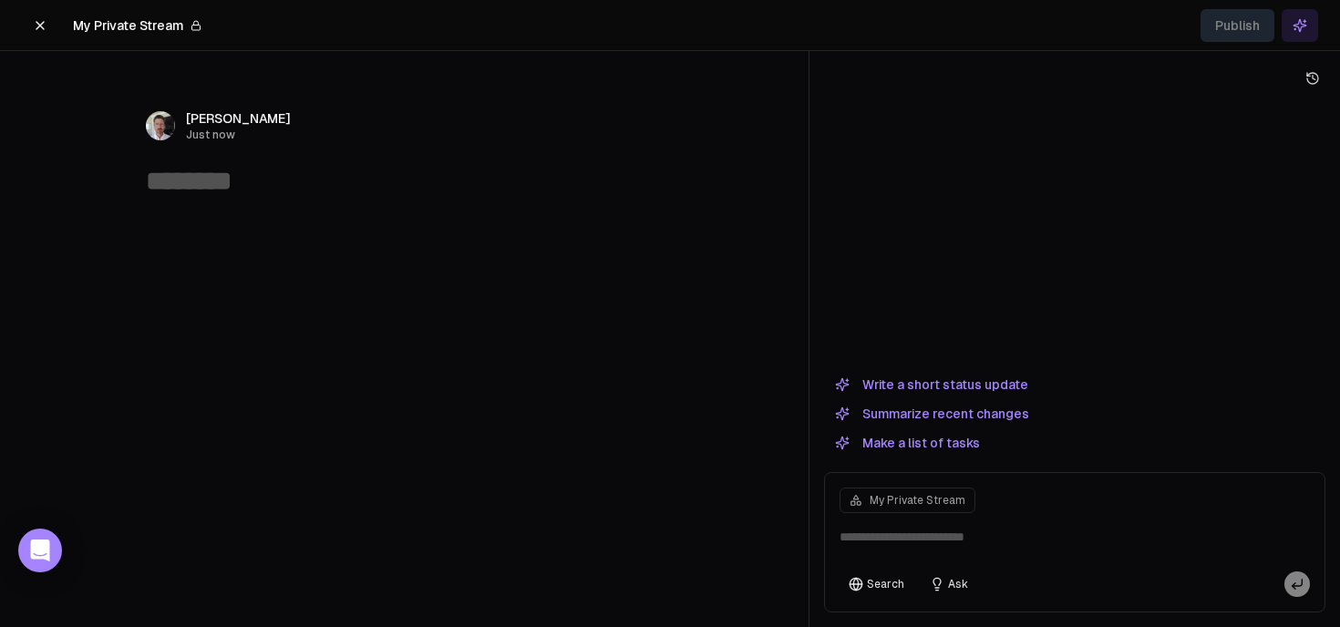
click at [224, 186] on textarea at bounding box center [405, 181] width 518 height 35
type textarea "********"
click at [38, 23] on icon at bounding box center [40, 25] width 15 height 15
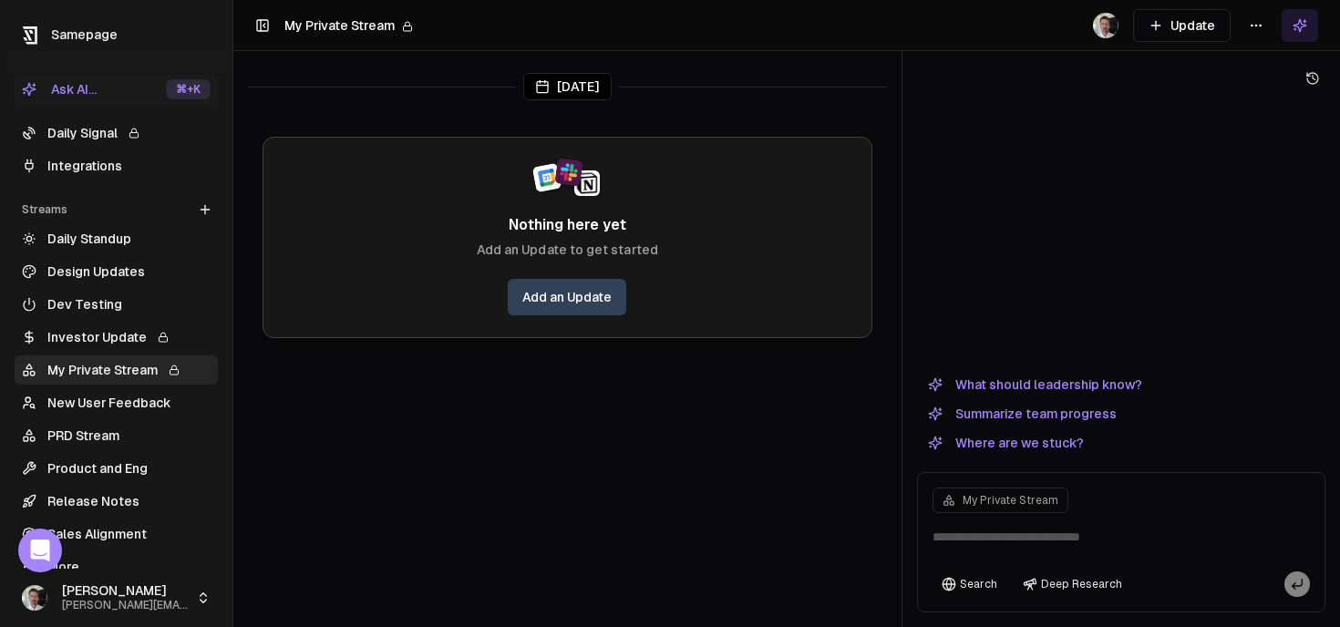
click at [88, 500] on link "Release Notes" at bounding box center [116, 501] width 203 height 29
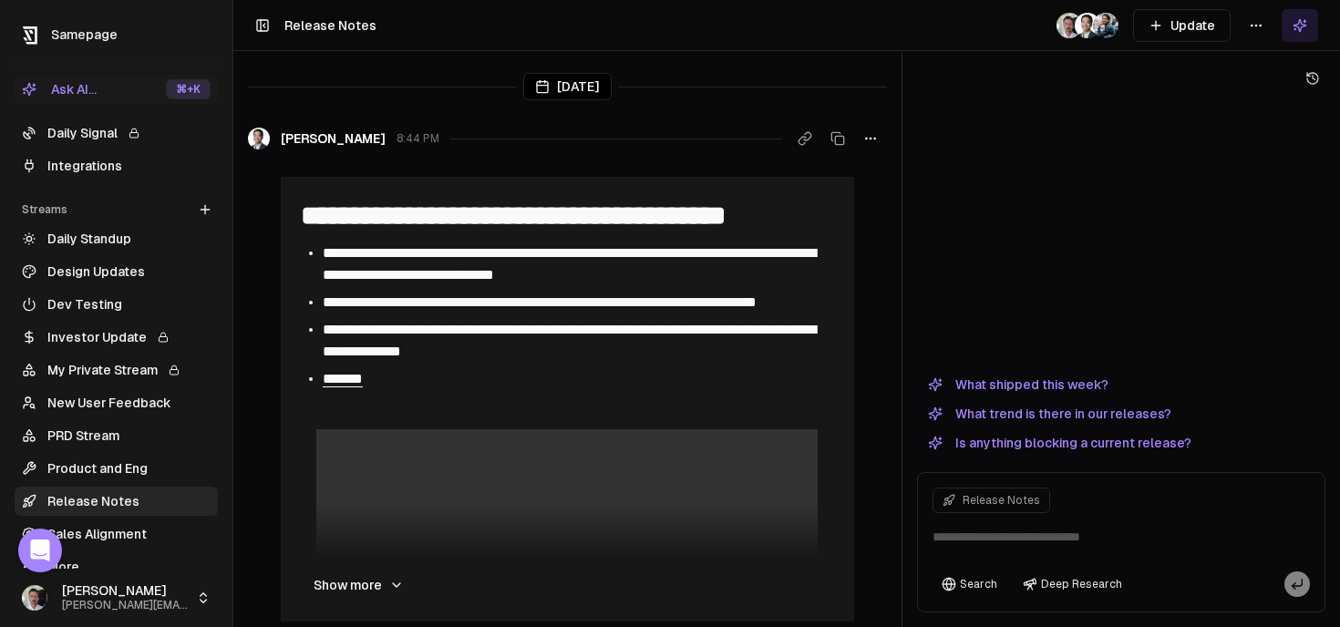
click at [1191, 26] on button "Update" at bounding box center [1182, 25] width 98 height 33
click at [1183, 33] on button "Update" at bounding box center [1182, 25] width 98 height 33
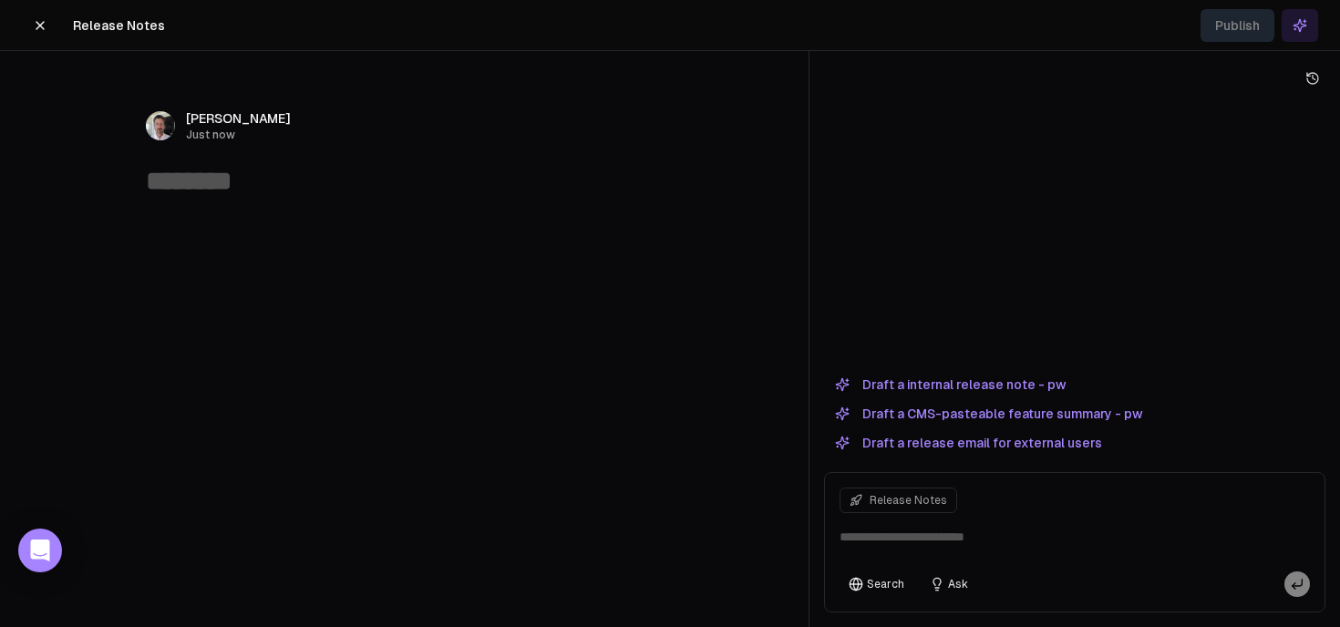
click at [42, 25] on icon at bounding box center [40, 25] width 15 height 15
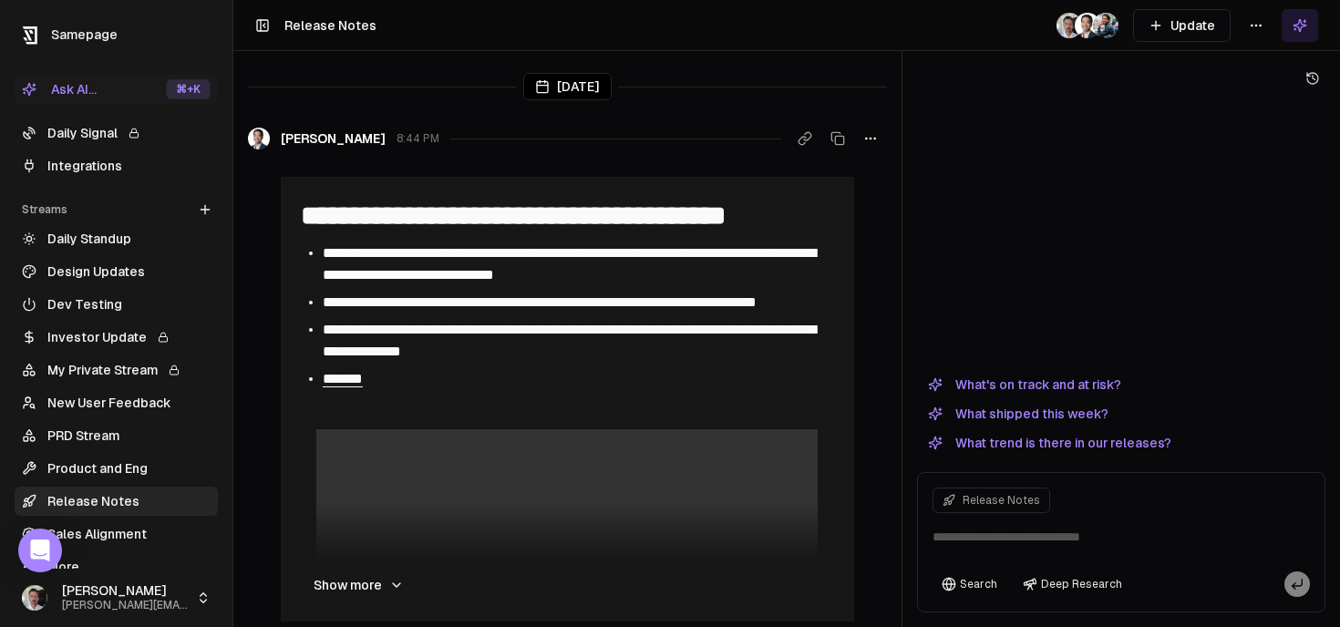
click at [77, 506] on link "Release Notes" at bounding box center [116, 501] width 203 height 29
click at [1257, 20] on html "**********" at bounding box center [670, 313] width 1340 height 627
click at [1269, 61] on div "Edit stream" at bounding box center [1256, 64] width 122 height 29
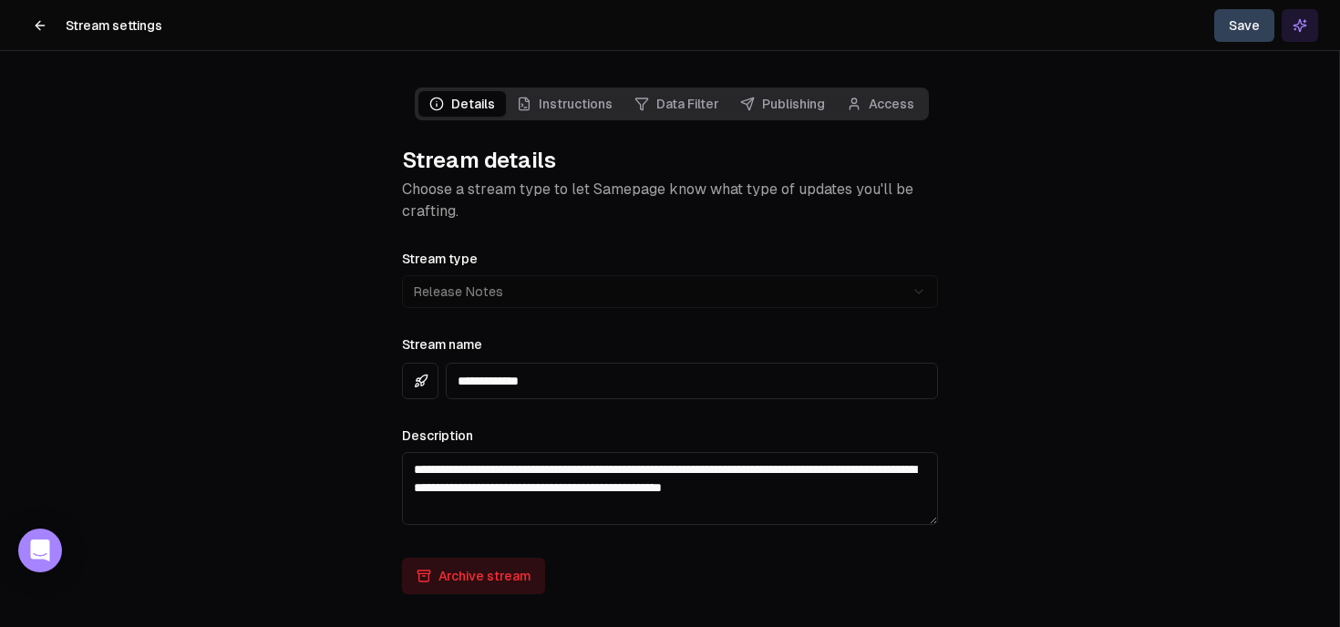
click at [990, 169] on main "**********" at bounding box center [669, 313] width 1339 height 627
click at [573, 110] on link "Instructions" at bounding box center [565, 104] width 118 height 26
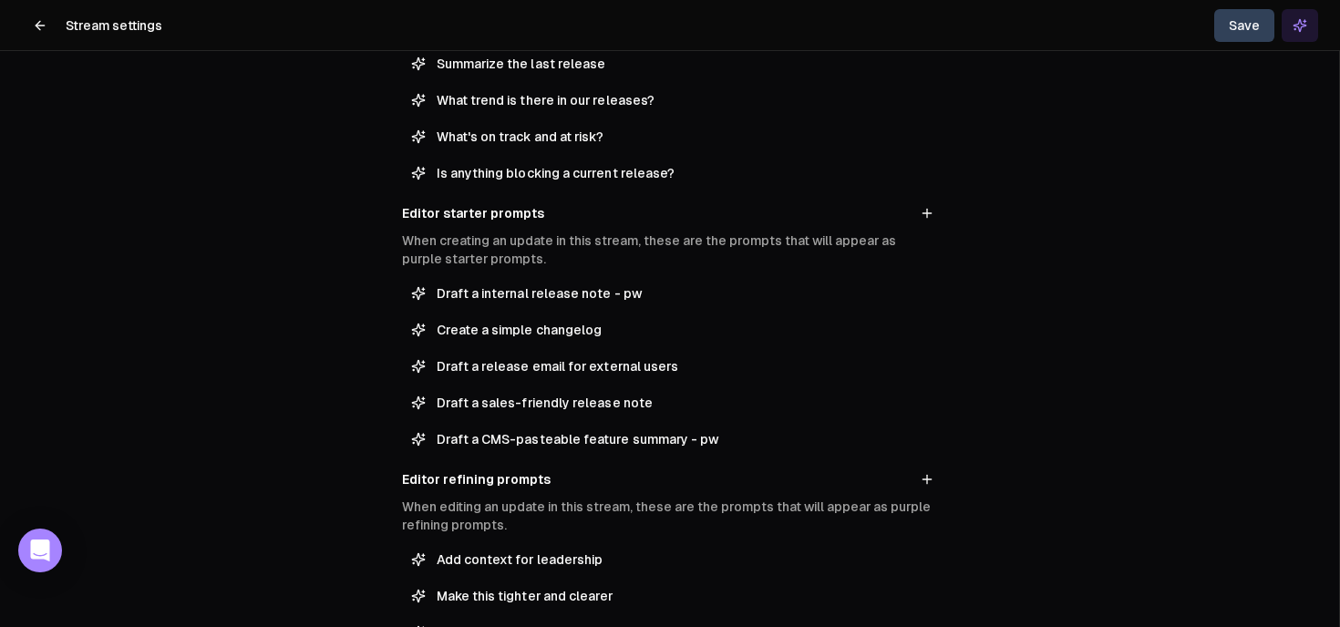
scroll to position [336, 0]
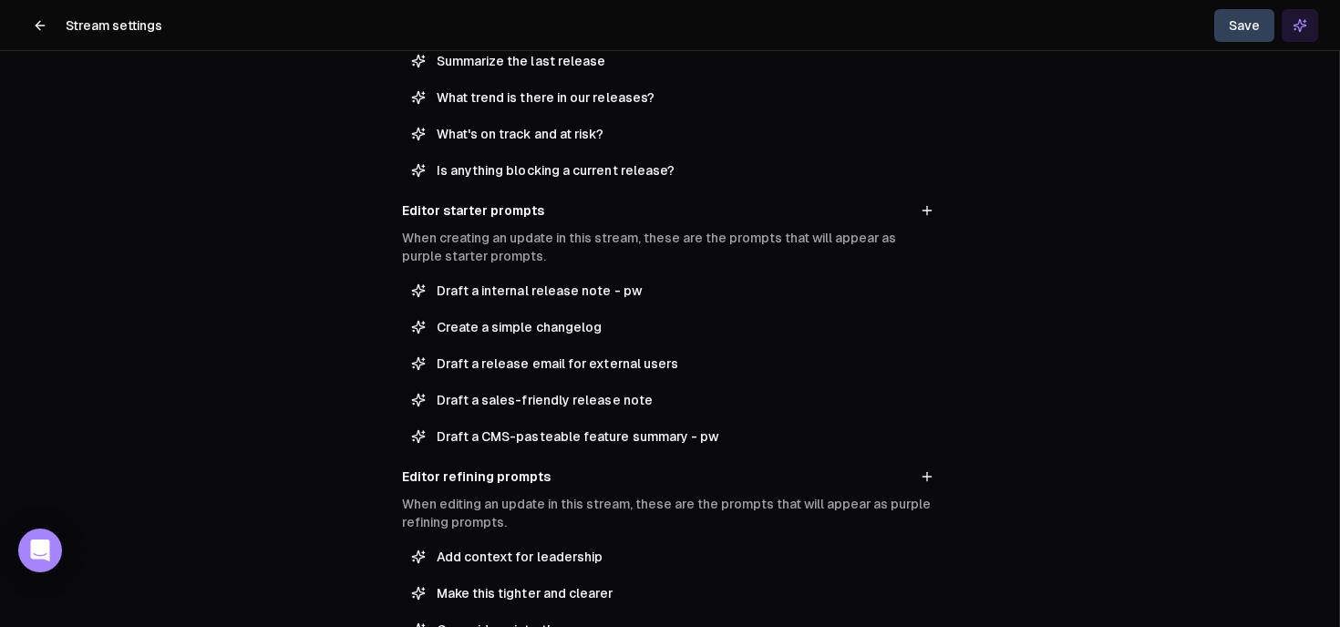
click at [655, 282] on span "Draft a internal release note - pw" at bounding box center [683, 291] width 492 height 18
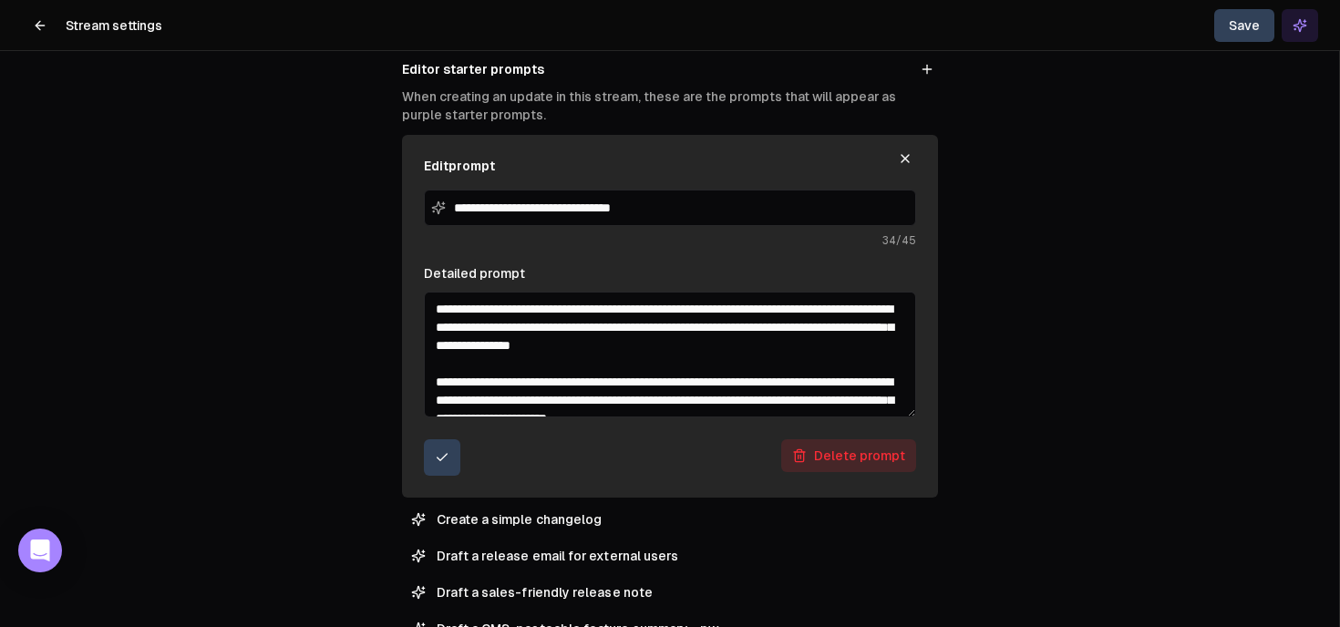
scroll to position [521, 0]
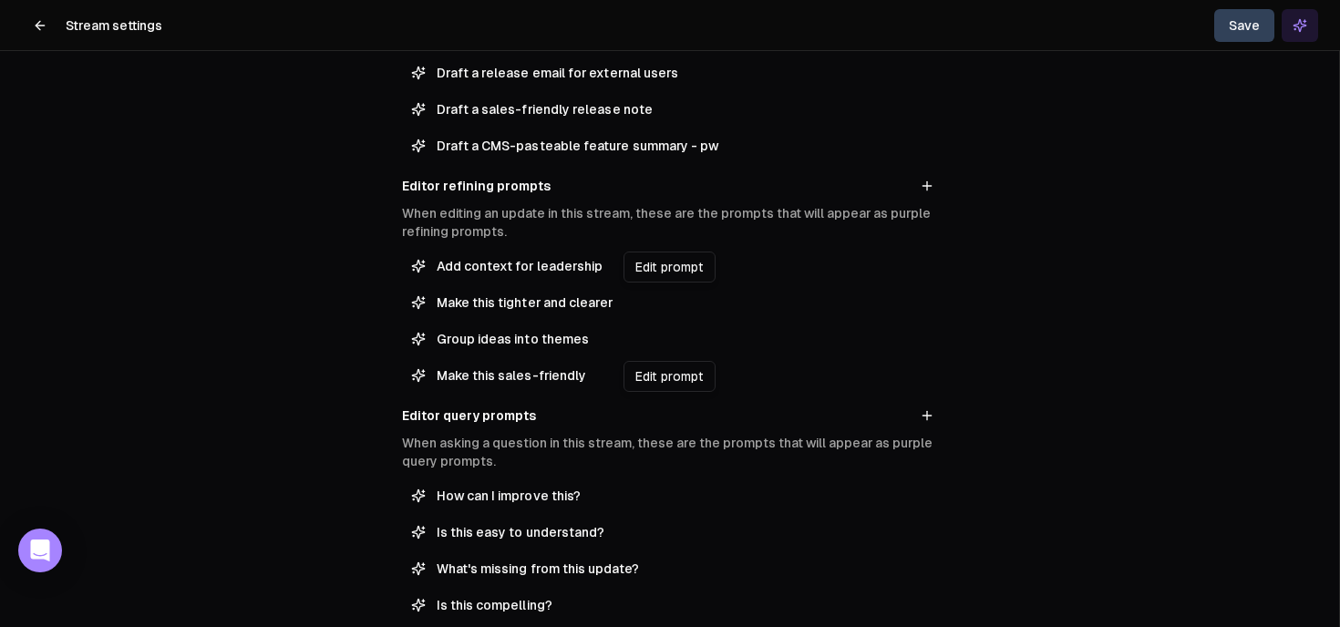
drag, startPoint x: 914, startPoint y: 372, endPoint x: 896, endPoint y: 646, distance: 275.0
click at [896, 627] on html "**********" at bounding box center [670, 313] width 1340 height 627
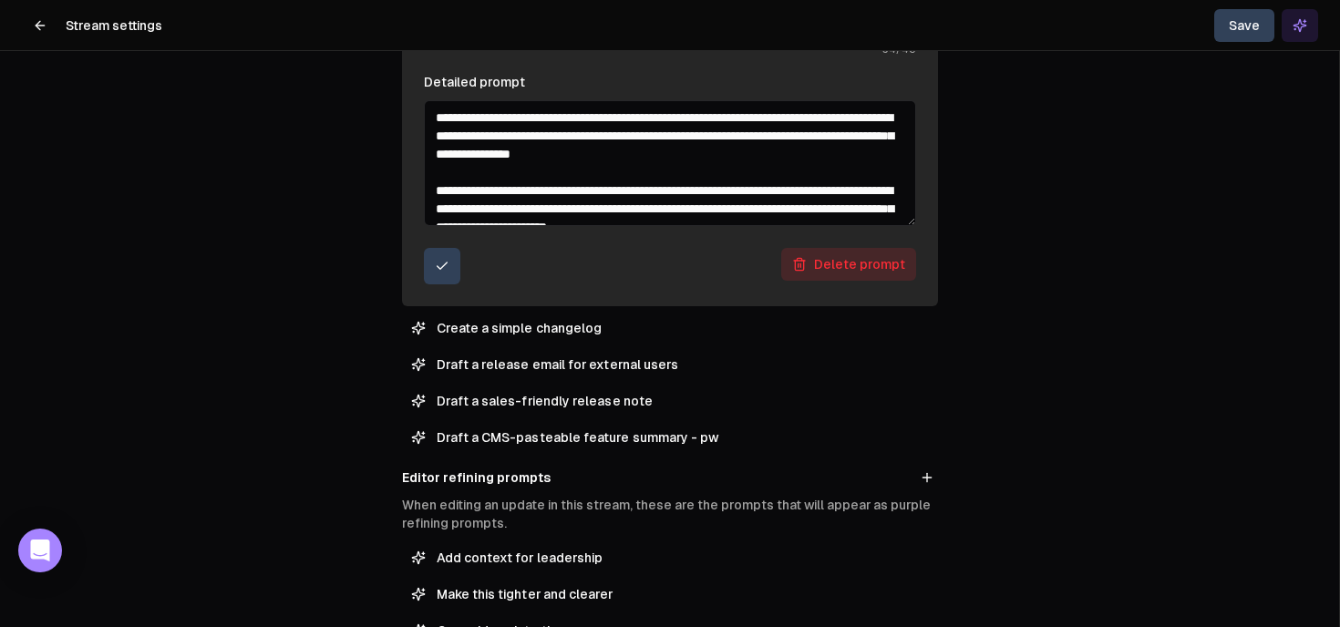
scroll to position [639, 0]
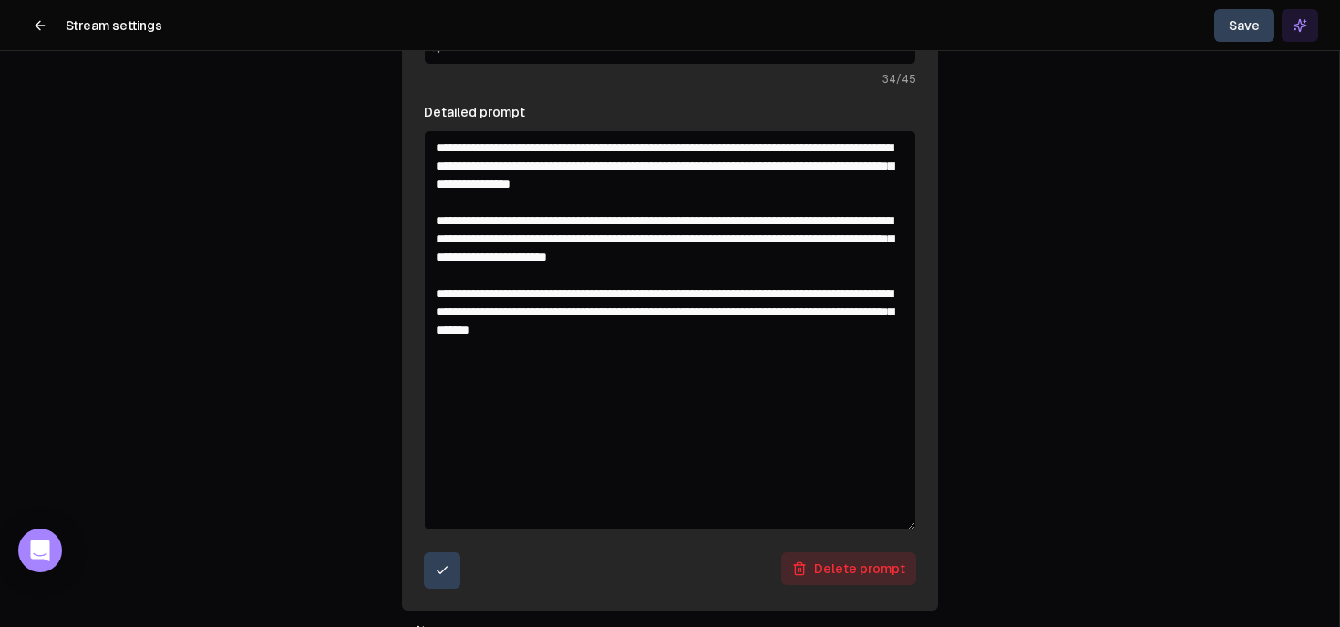
drag, startPoint x: 911, startPoint y: 253, endPoint x: 902, endPoint y: 528, distance: 274.5
click at [902, 528] on textarea "**********" at bounding box center [670, 330] width 492 height 400
click at [891, 407] on textarea "**********" at bounding box center [670, 330] width 492 height 400
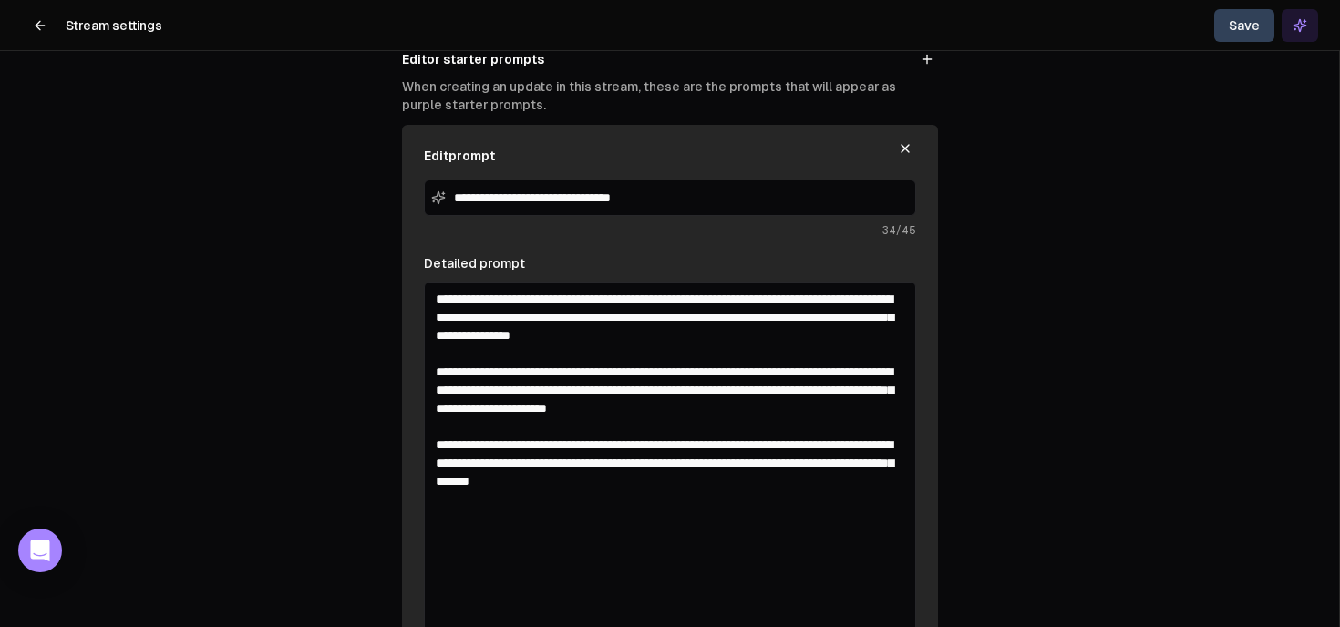
scroll to position [489, 0]
click at [905, 151] on icon "button" at bounding box center [905, 147] width 15 height 15
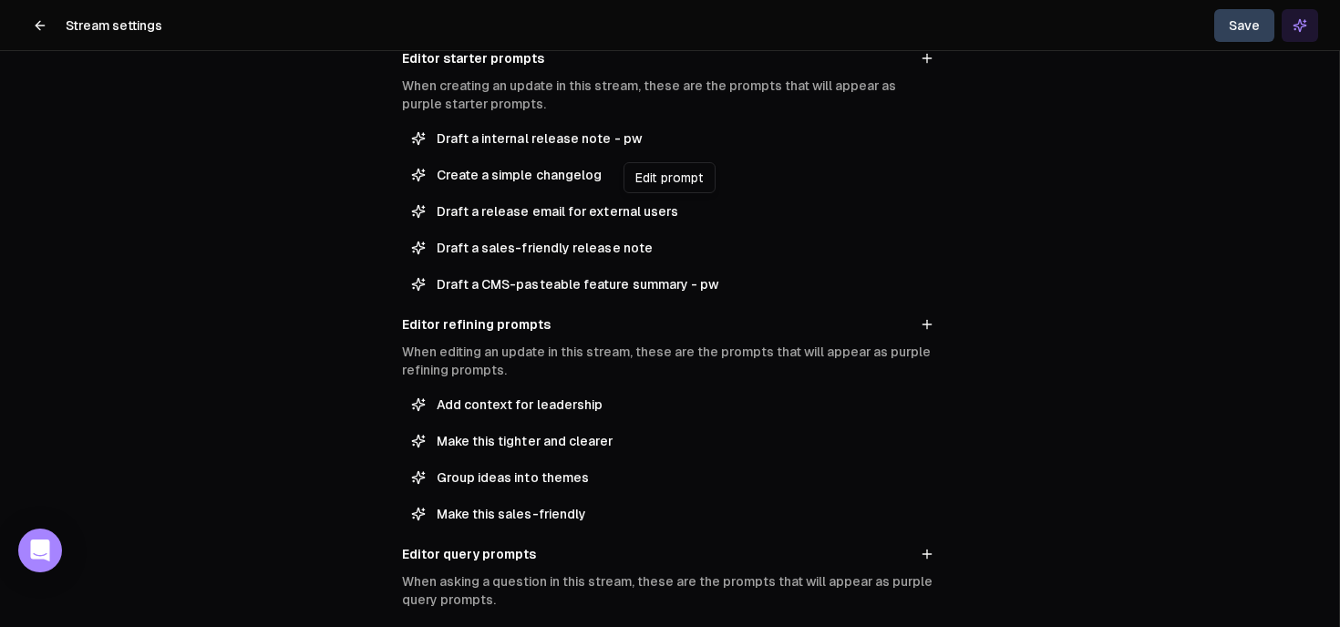
click at [560, 202] on span "Draft a release email for external users" at bounding box center [683, 211] width 492 height 18
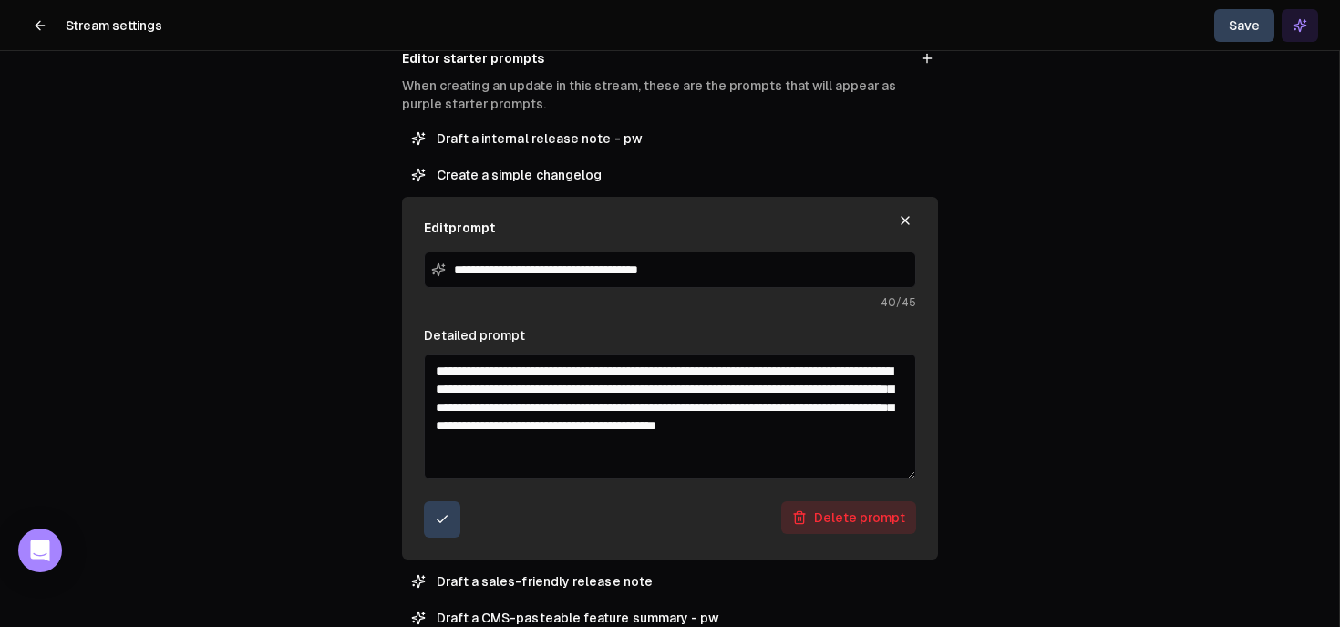
click at [905, 220] on icon "button" at bounding box center [905, 220] width 7 height 7
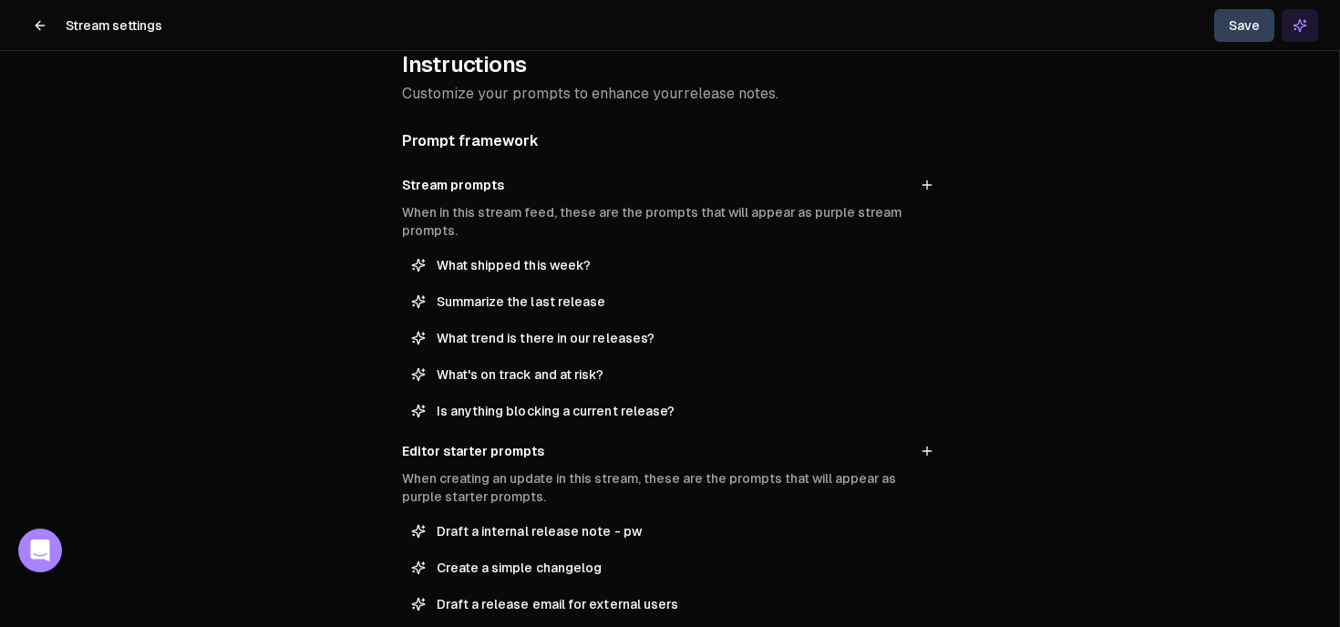
scroll to position [0, 0]
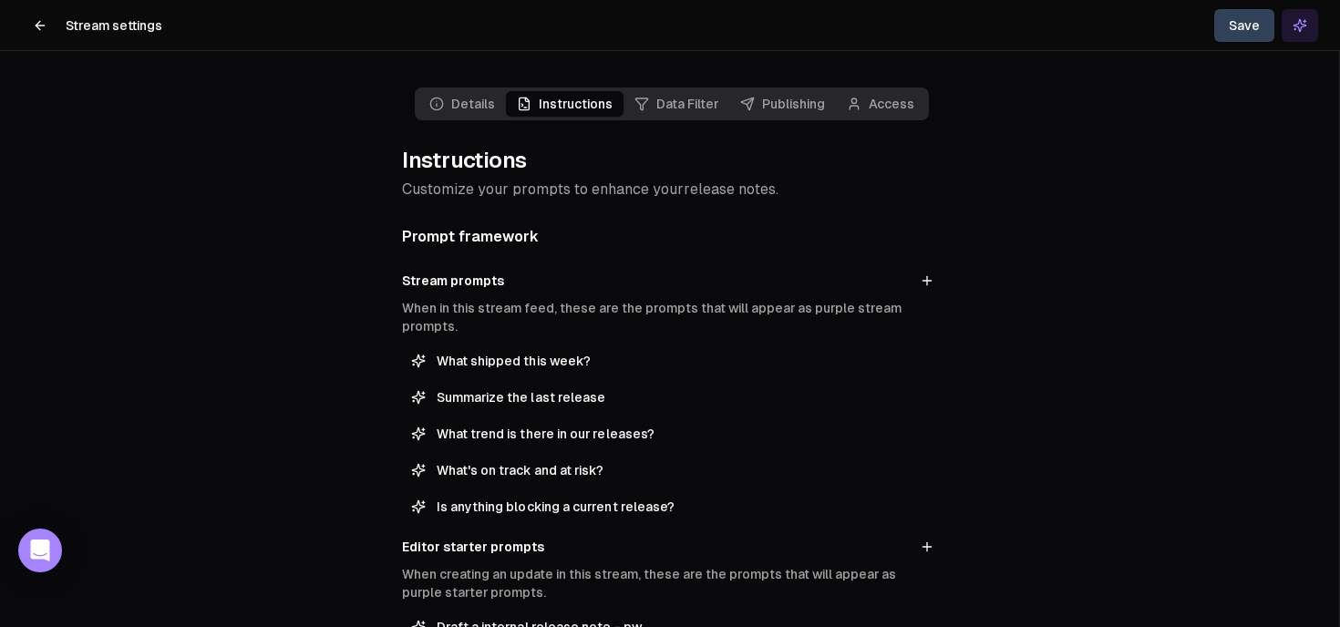
click at [680, 96] on link "Data Filter" at bounding box center [677, 104] width 106 height 26
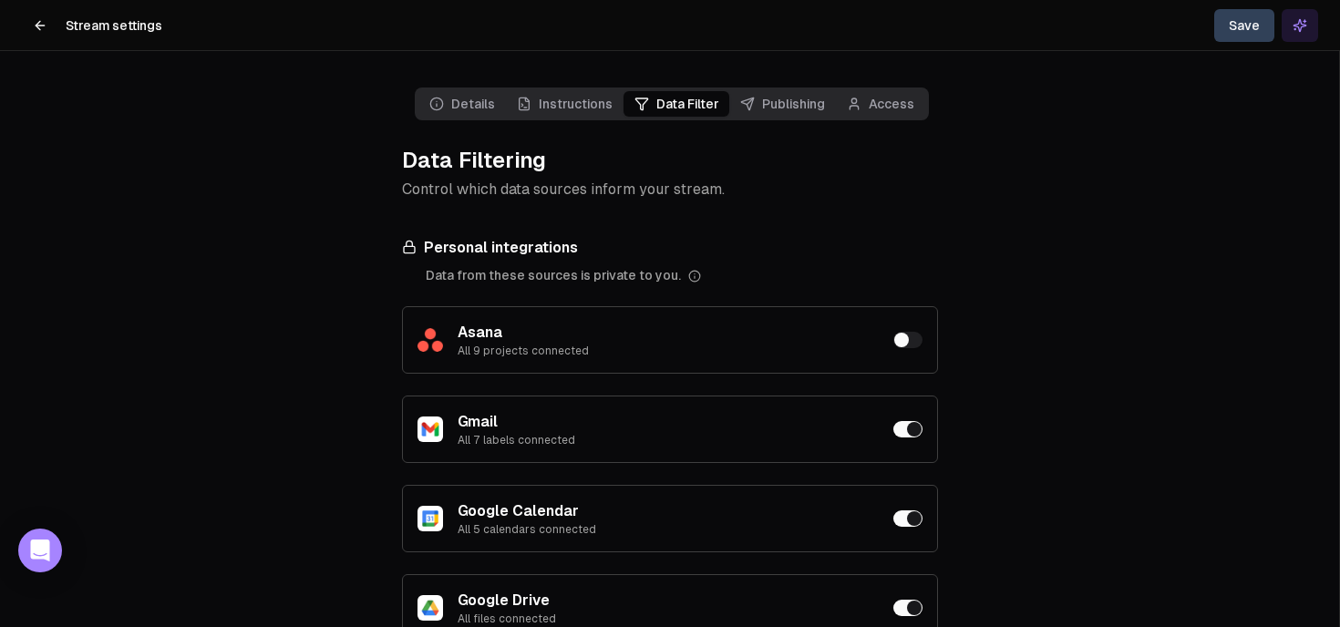
click at [36, 19] on icon at bounding box center [40, 25] width 15 height 15
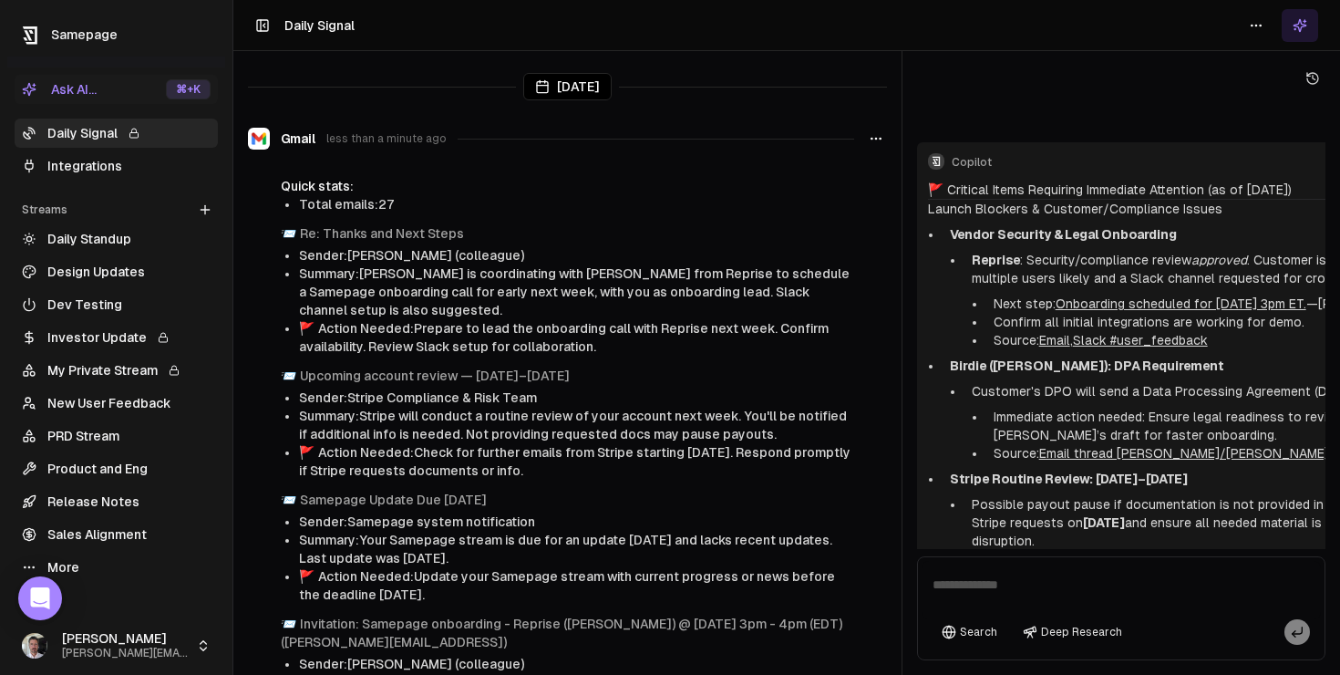
scroll to position [2789, 0]
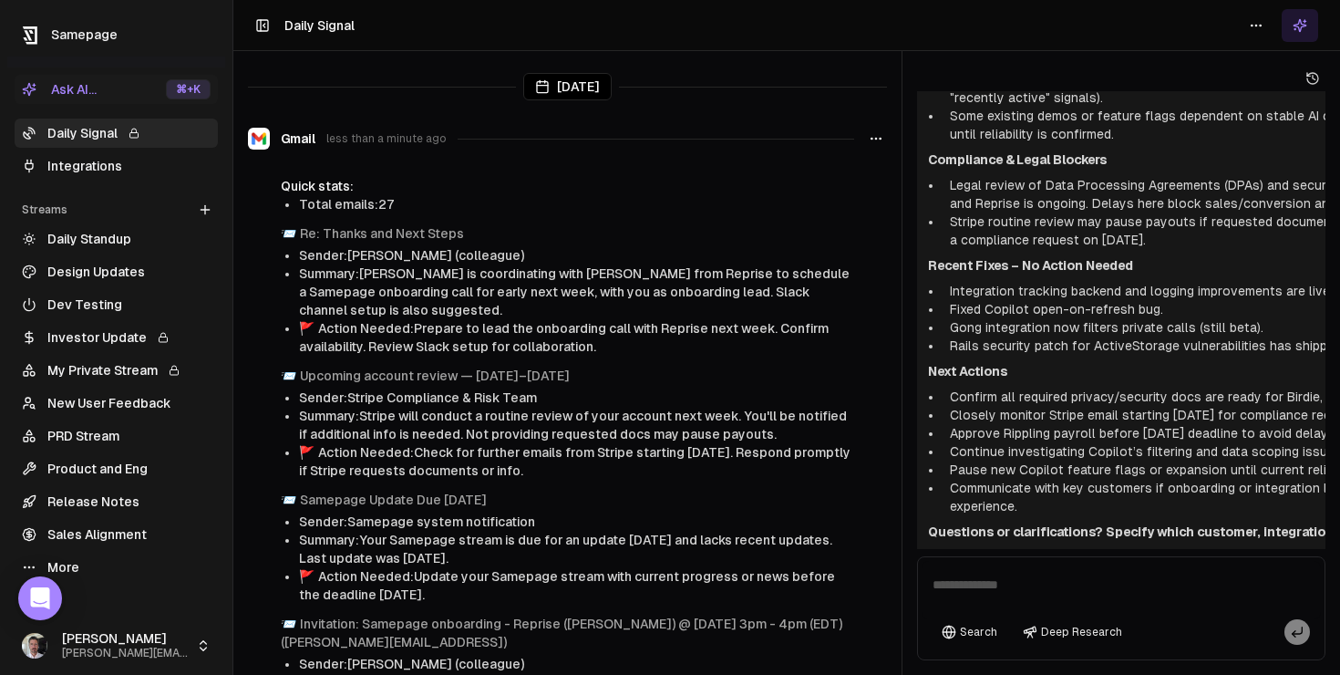
click at [82, 568] on link "More" at bounding box center [116, 566] width 203 height 29
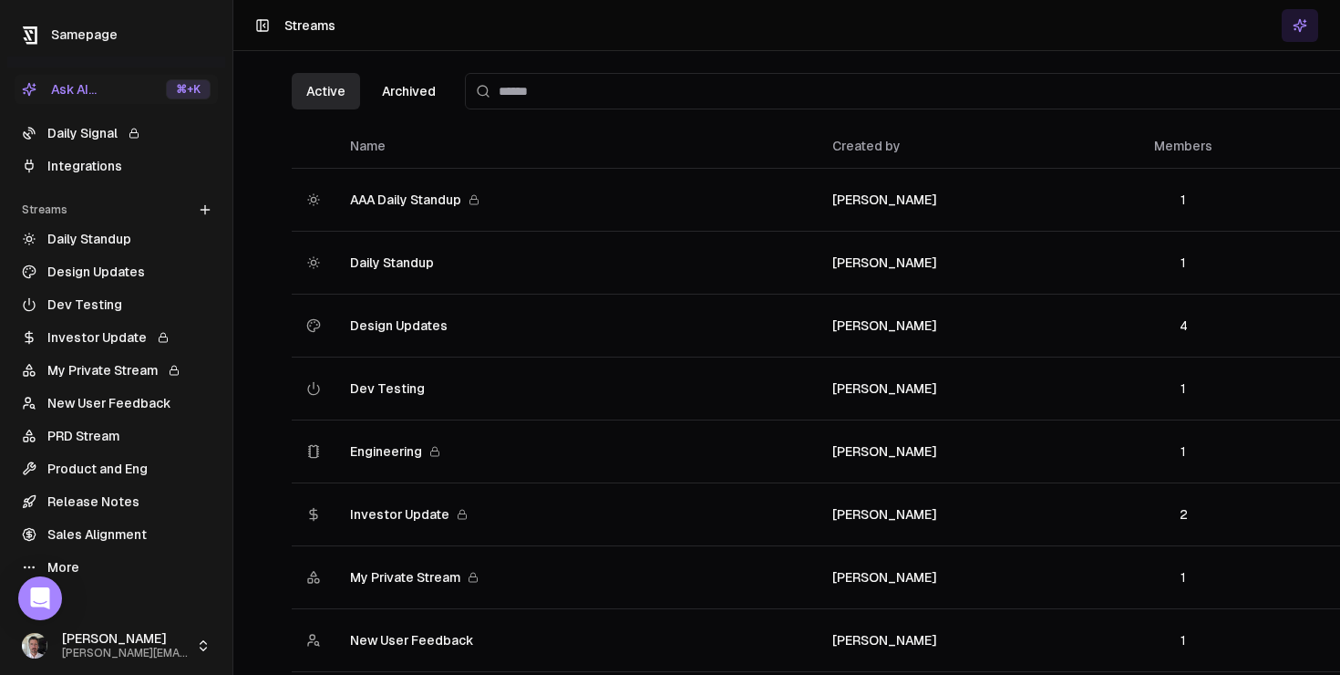
scroll to position [568, 0]
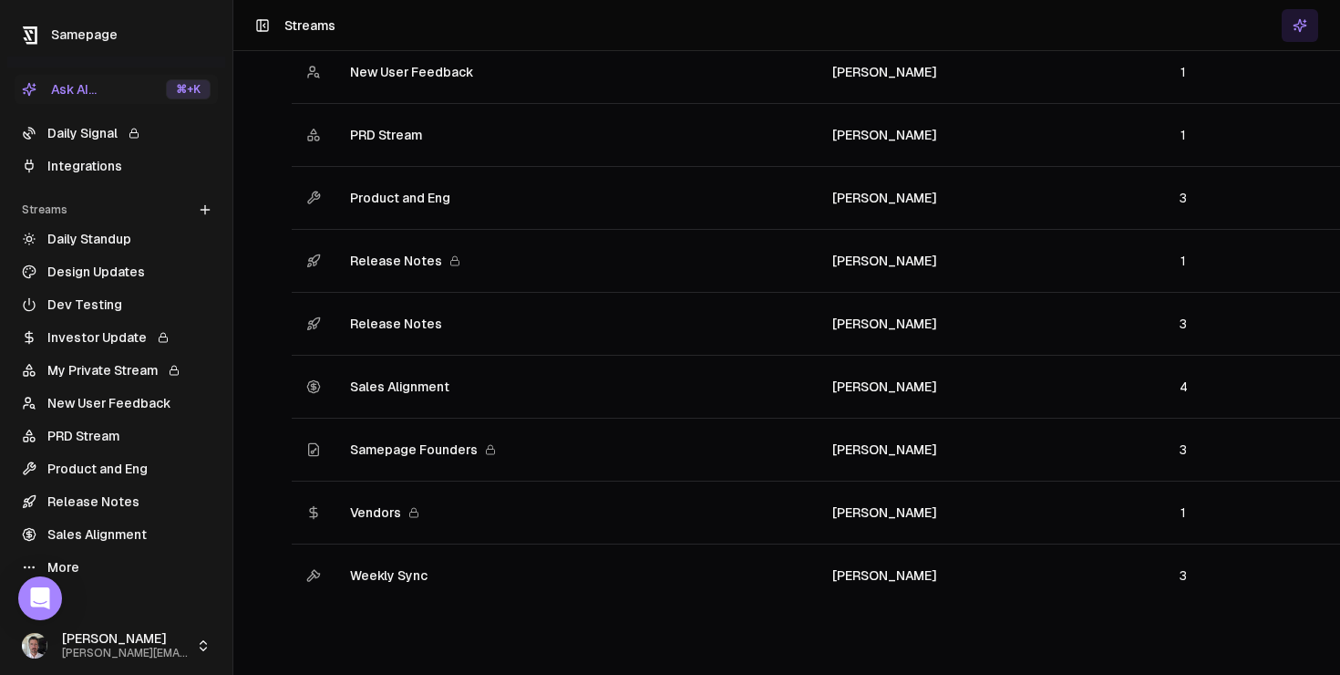
click at [379, 563] on td "Weekly Sync" at bounding box center [576, 574] width 482 height 63
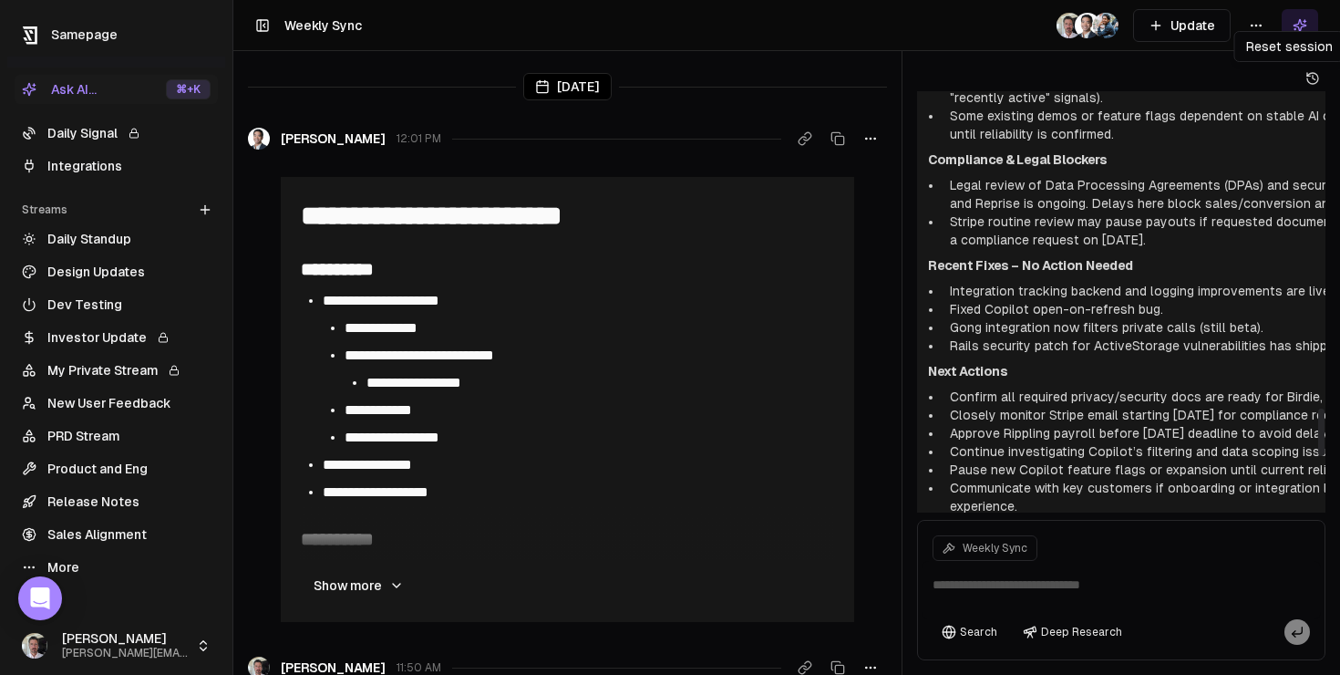
click at [1313, 74] on icon at bounding box center [1312, 78] width 15 height 15
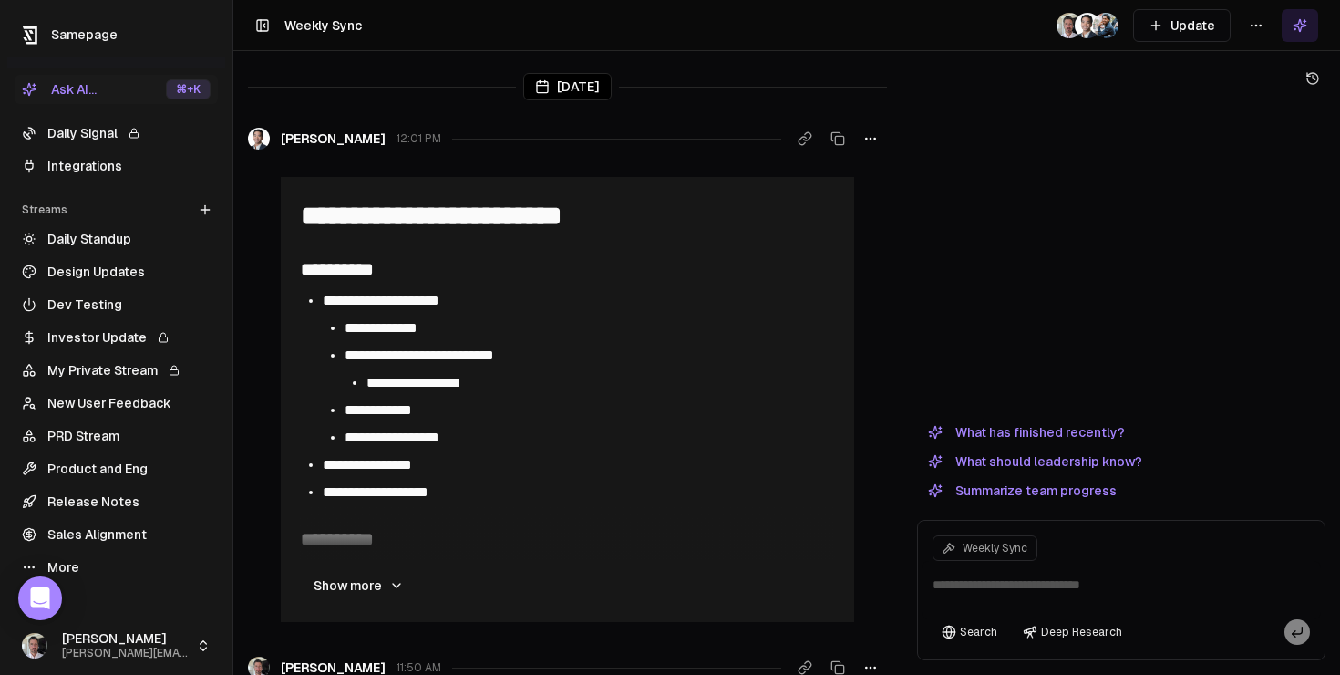
click at [1195, 21] on button "Update" at bounding box center [1182, 25] width 98 height 33
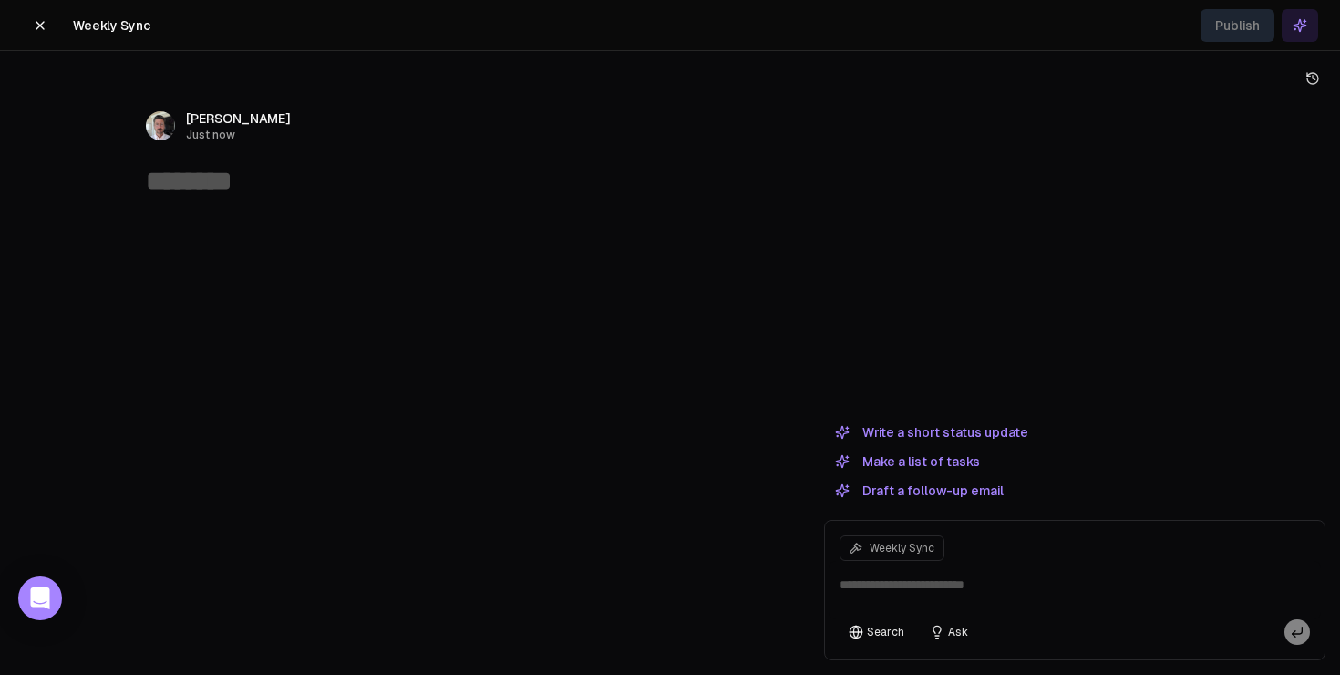
click at [963, 431] on button "Write a short status update" at bounding box center [931, 432] width 215 height 22
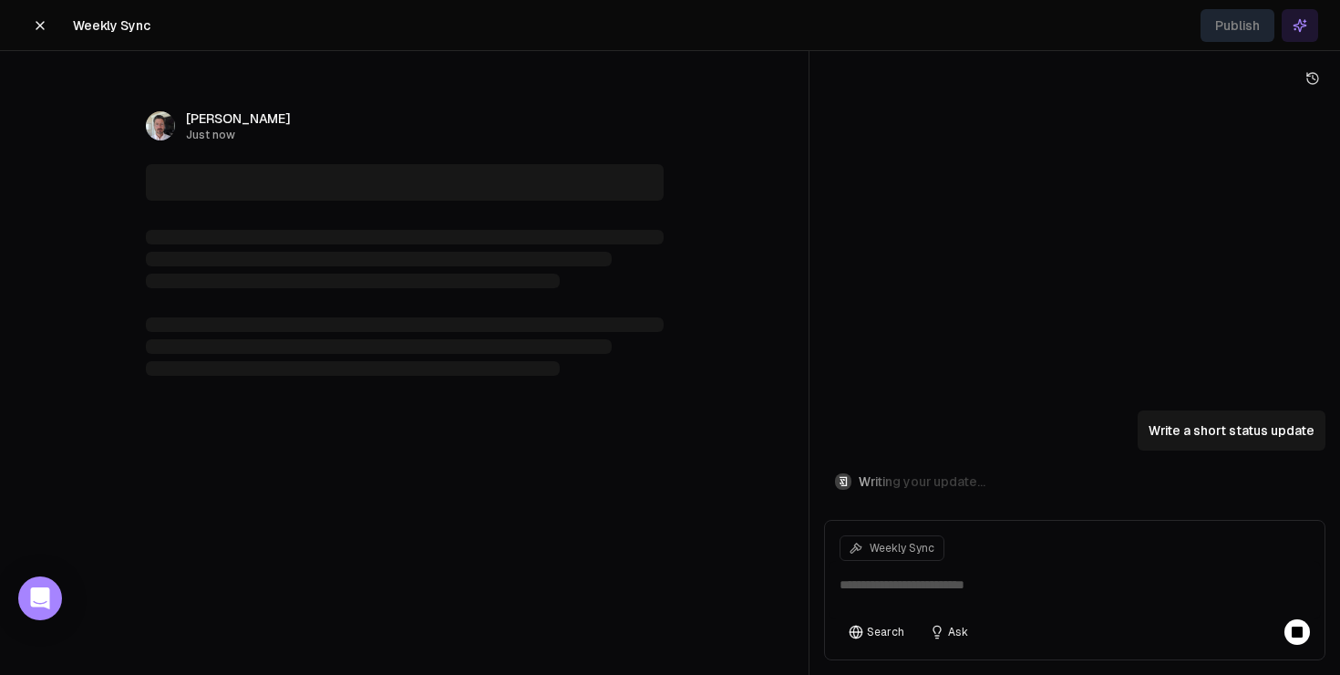
type textarea "**********"
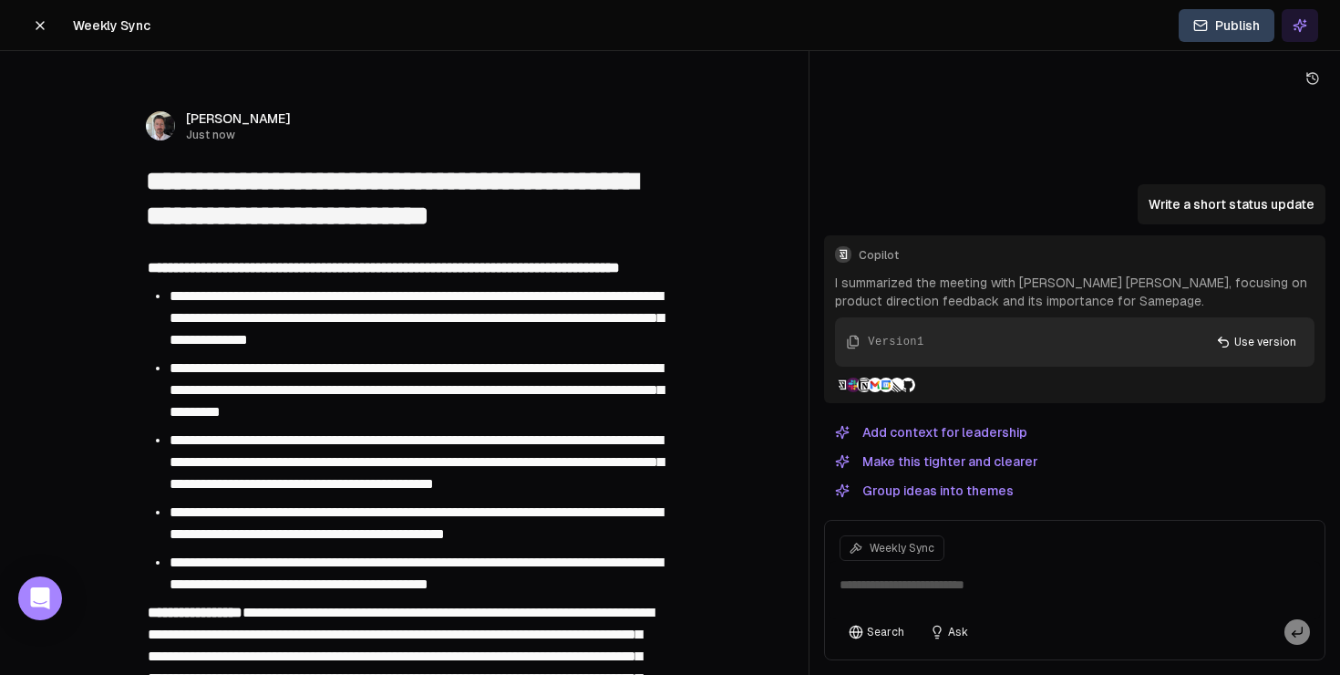
click at [38, 25] on icon at bounding box center [40, 25] width 15 height 15
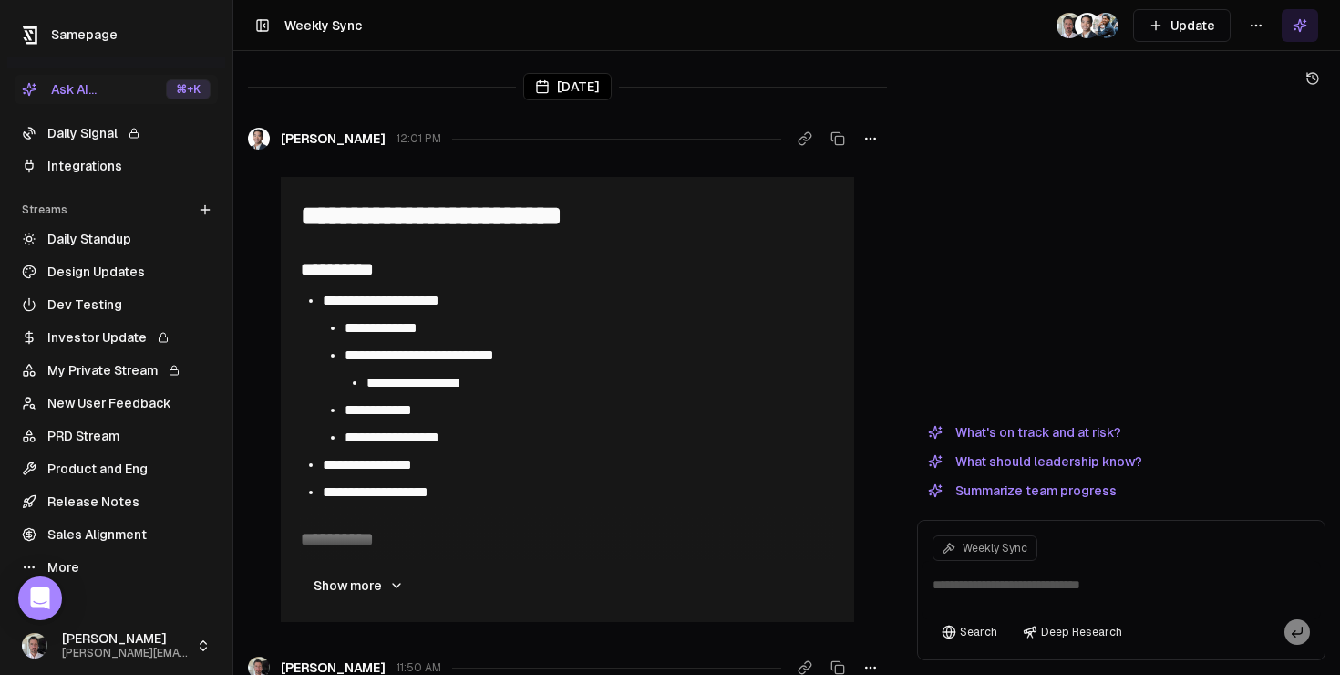
click at [1256, 23] on html "**********" at bounding box center [670, 337] width 1340 height 675
click at [1258, 68] on div "Edit stream" at bounding box center [1256, 64] width 122 height 29
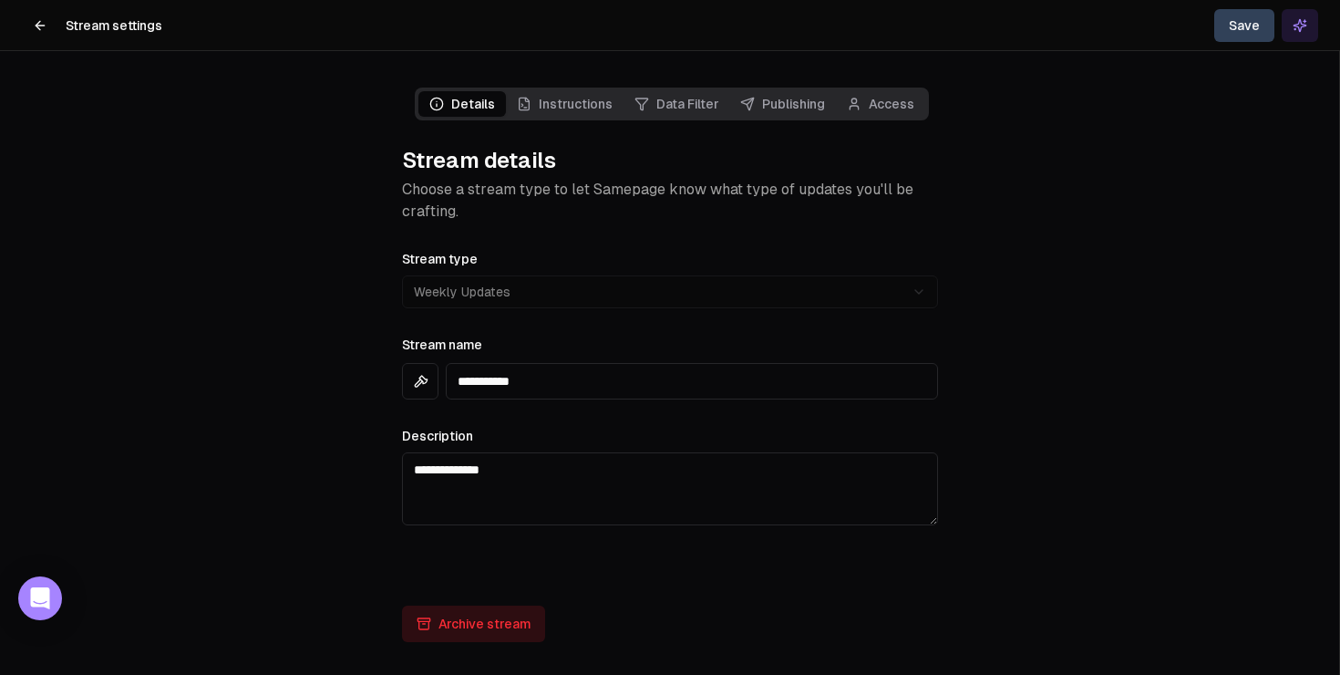
click at [599, 102] on link "Instructions" at bounding box center [565, 104] width 118 height 26
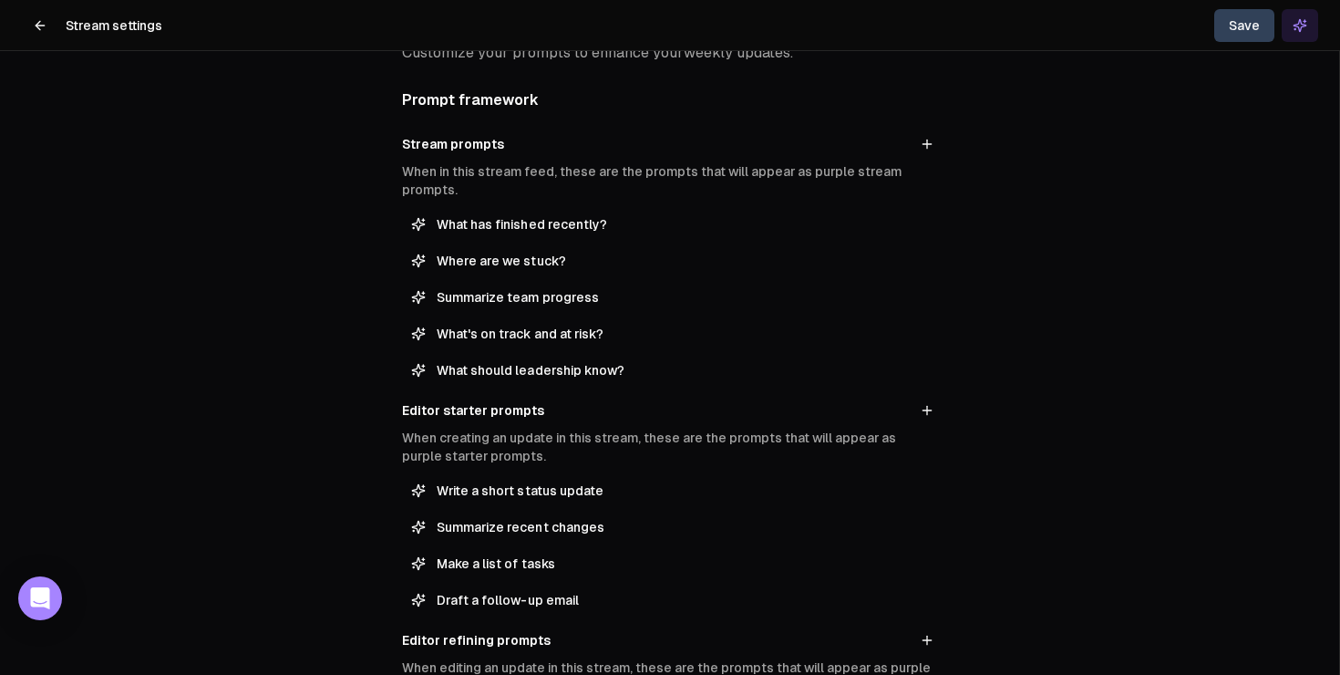
scroll to position [139, 0]
click at [558, 481] on span "Write a short status update" at bounding box center [683, 488] width 492 height 18
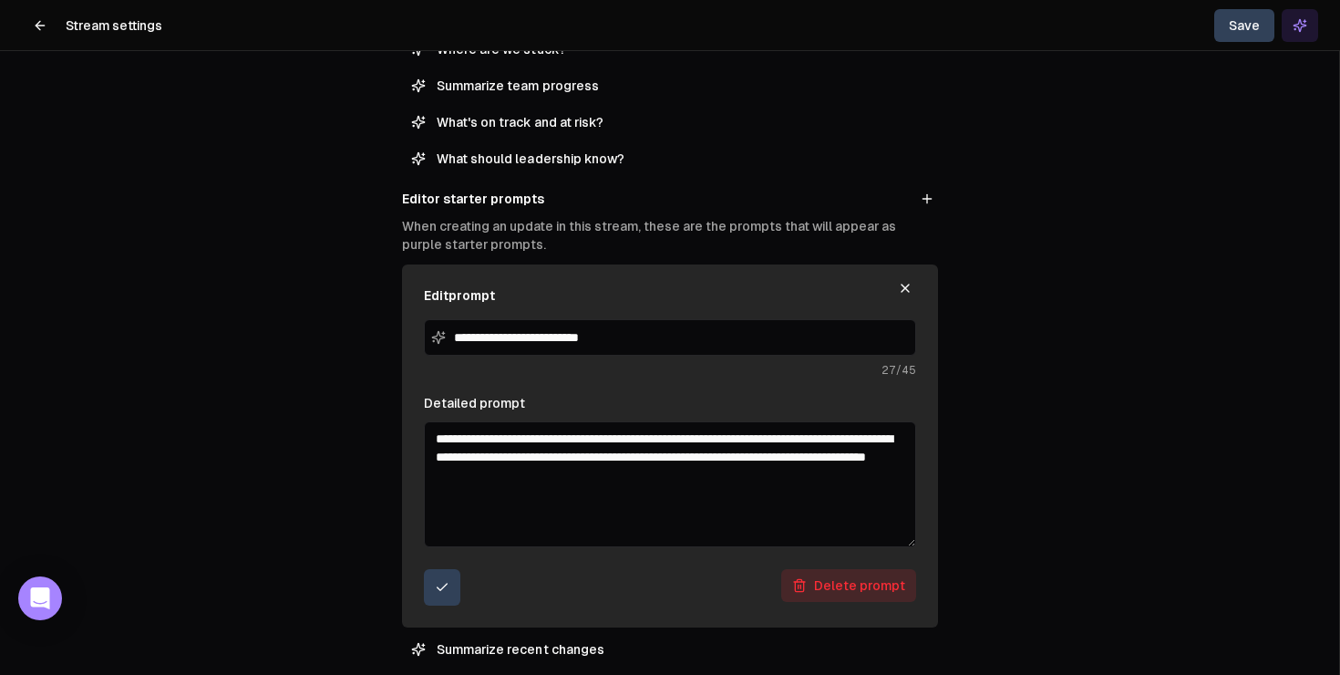
scroll to position [353, 0]
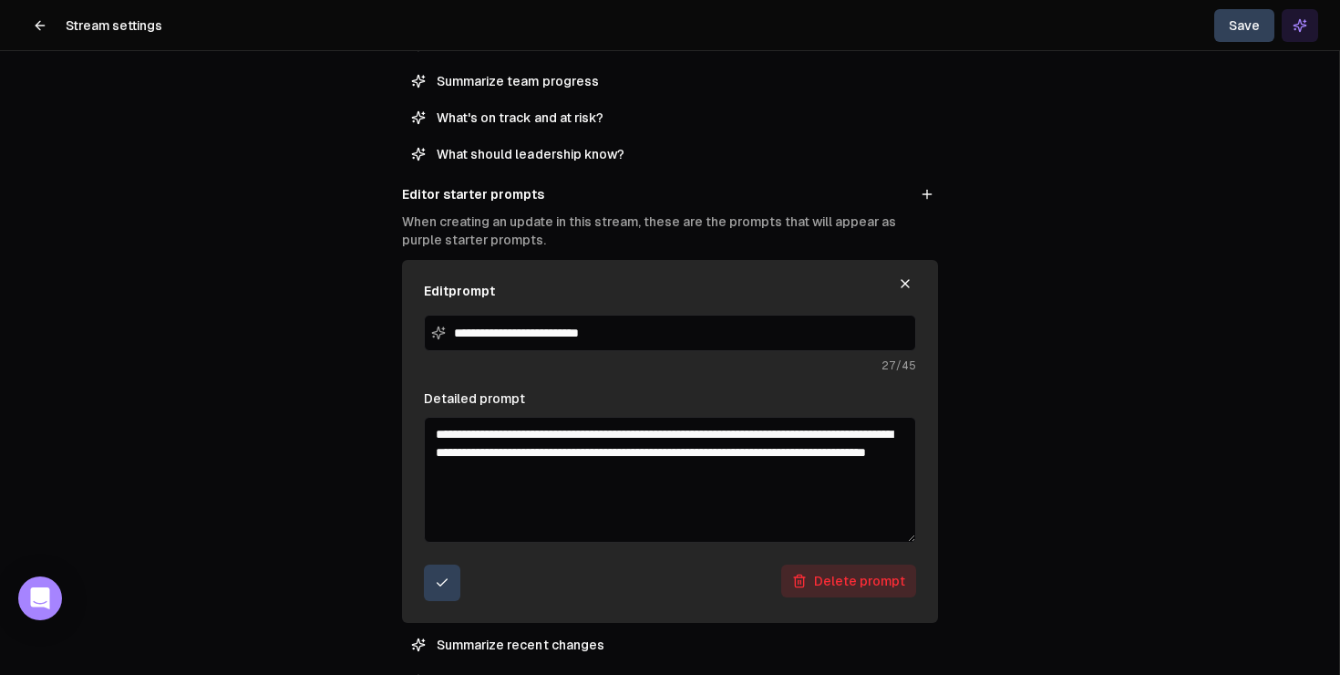
click at [905, 284] on icon "button" at bounding box center [905, 283] width 7 height 7
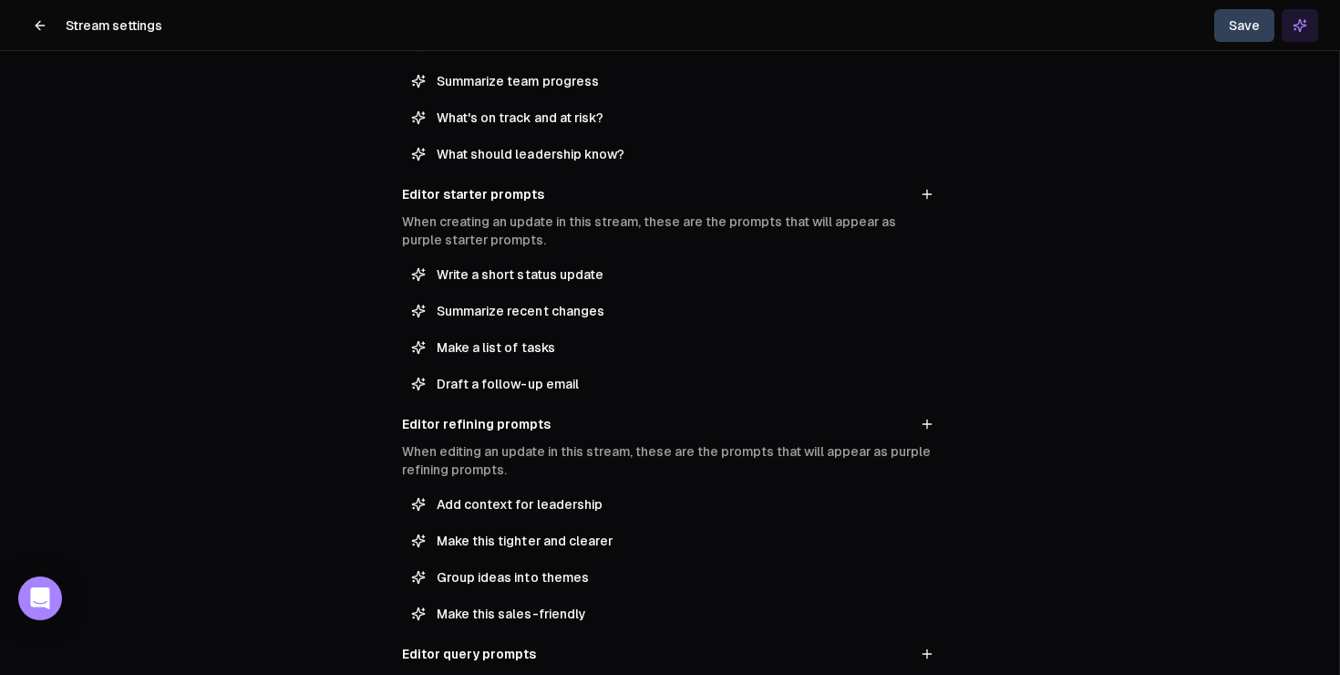
click at [37, 27] on icon at bounding box center [38, 25] width 5 height 8
